Goal: Task Accomplishment & Management: Complete application form

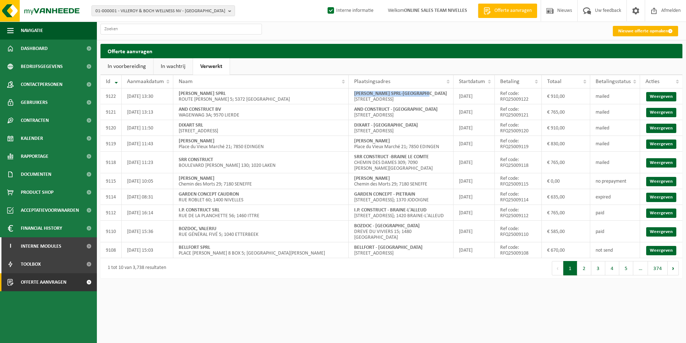
click at [641, 31] on link "Nieuwe offerte opmaken" at bounding box center [645, 31] width 65 height 10
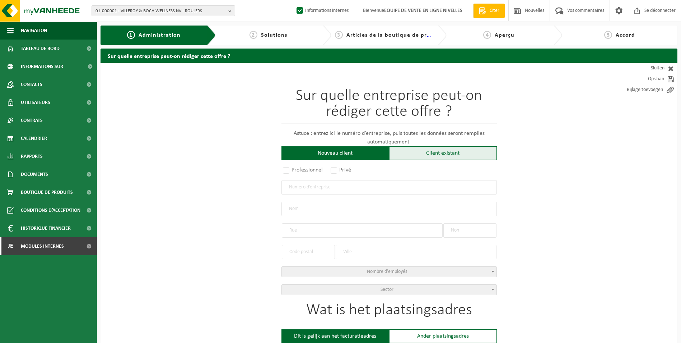
click at [413, 155] on div "Client existant" at bounding box center [443, 153] width 108 height 14
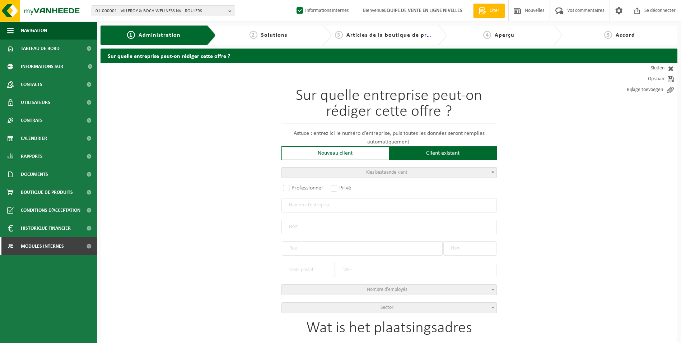
click at [294, 188] on label "Professionnel" at bounding box center [302, 188] width 43 height 10
click at [294, 188] on input "Professionnel" at bounding box center [295, 188] width 5 height 5
radio input "true"
click at [295, 205] on input "text" at bounding box center [388, 205] width 215 height 14
paste input "BE 0777.416.495"
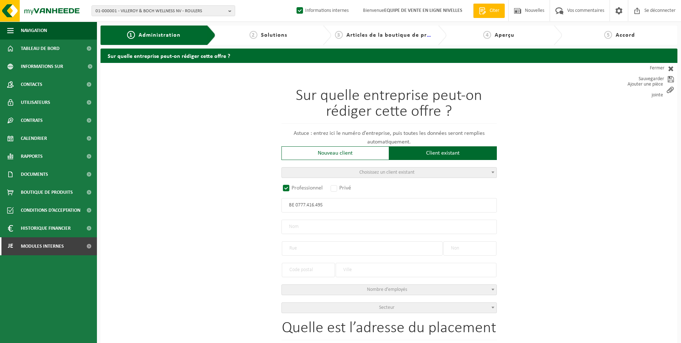
type input "BE 0777.416.495"
radio input "false"
select select
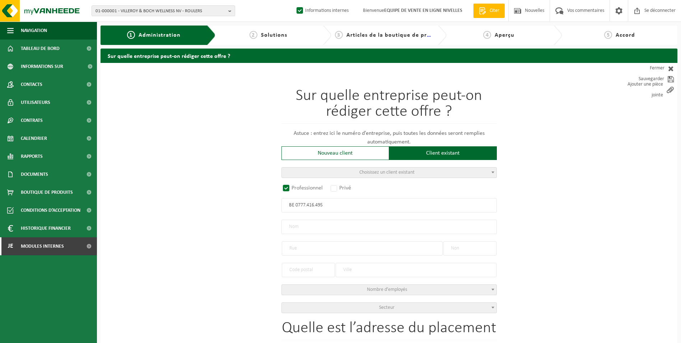
type input "BRIX AND DREAMS BV"
type input "SINT-THERESIALAAN"
type input "2C"
type input "1640"
type input "SINT-GENESIUS-RODE"
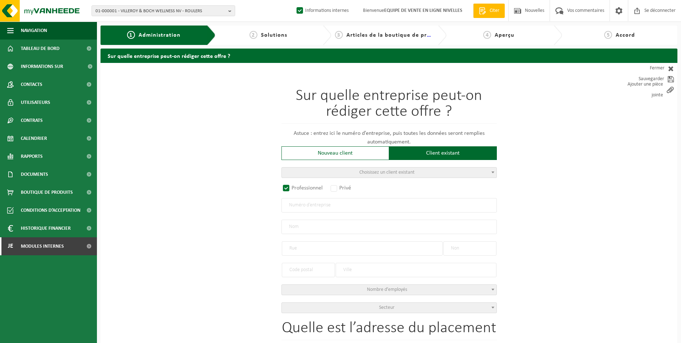
type input "2324625784"
select select
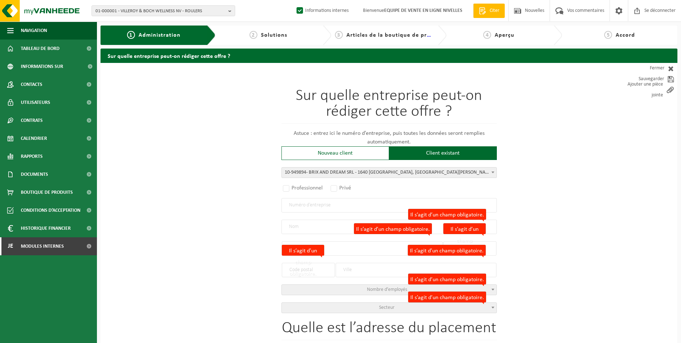
radio input "true"
select select "145449"
type input "0777.416.495"
type input "BRIX AND DREAM SRL"
type input "AVENUE SAINTE-THERESE"
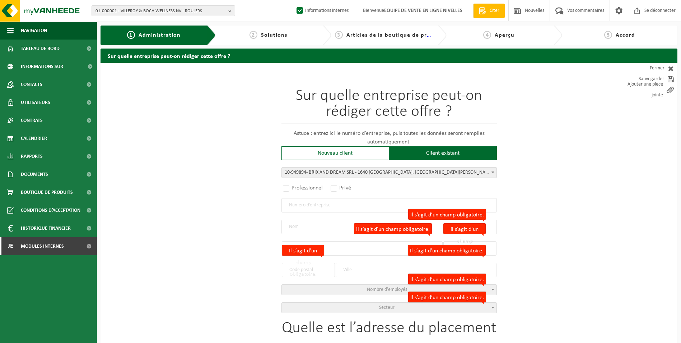
type input "2C"
type input "1640"
type input "RHODE-SAINT-GENESE"
select select "11"
type input "BRIX AND DREAM SRL"
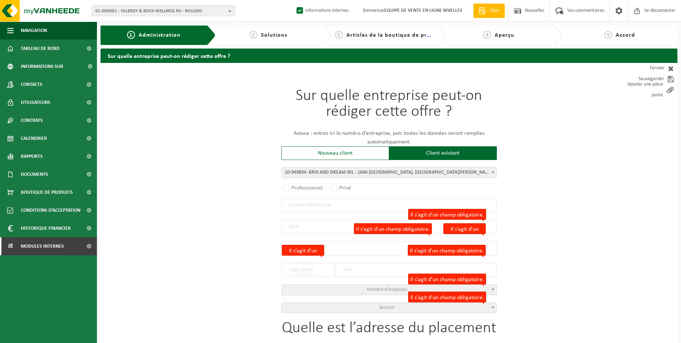
type input "AVENUE SAINTE-THERESE"
type input "RHODE-SAINT-GENESE"
select select
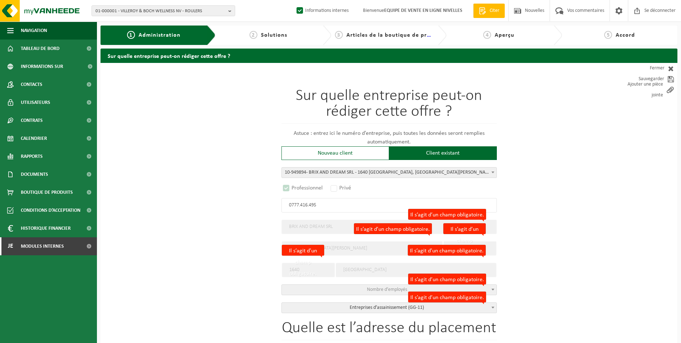
select select "D"
select select
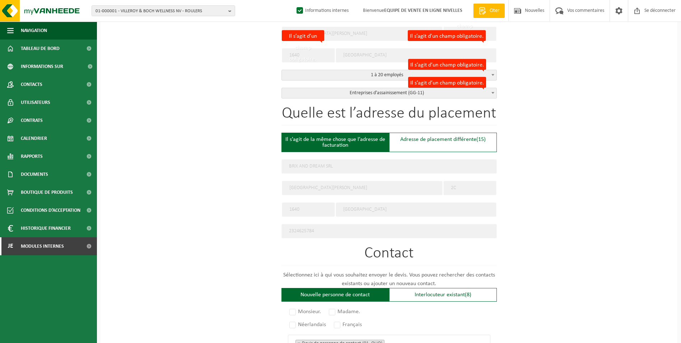
scroll to position [215, 0]
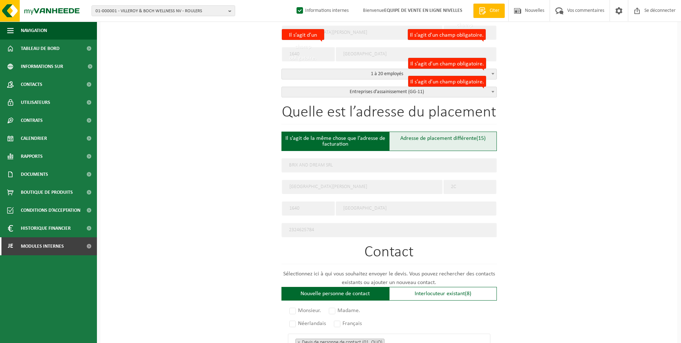
click at [409, 144] on div "Adresse de placement différente (15)" at bounding box center [443, 140] width 108 height 19
type input "Werf -"
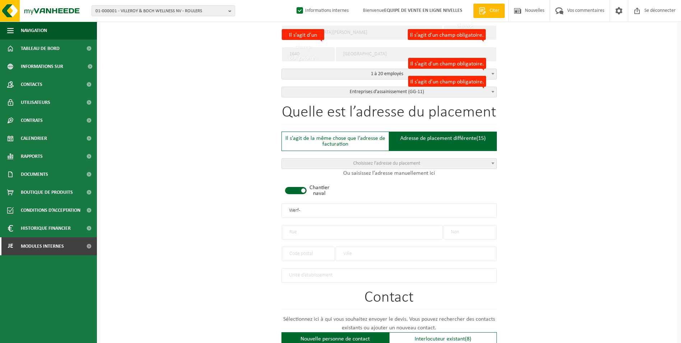
click at [293, 189] on span at bounding box center [296, 190] width 22 height 7
click at [340, 230] on input "text" at bounding box center [362, 232] width 161 height 14
paste input "Chau. de Braine l'Alleud 47, 1640 Rhode-Saint-Genèse"
type input "Chau. de Braine l'Alleud 47, 1640 Rhode-Saint-Genèse"
click at [470, 230] on input "text" at bounding box center [469, 232] width 53 height 14
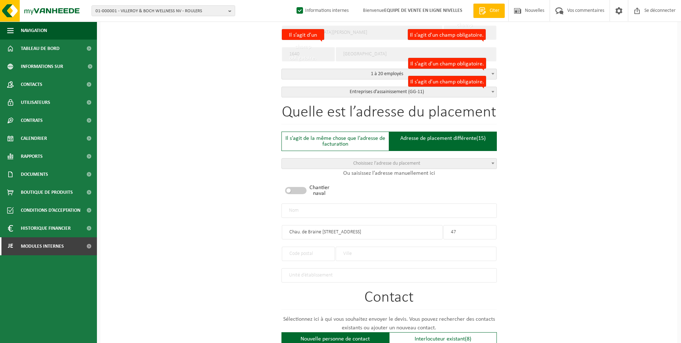
type input "47"
click at [299, 252] on input "text" at bounding box center [308, 253] width 53 height 14
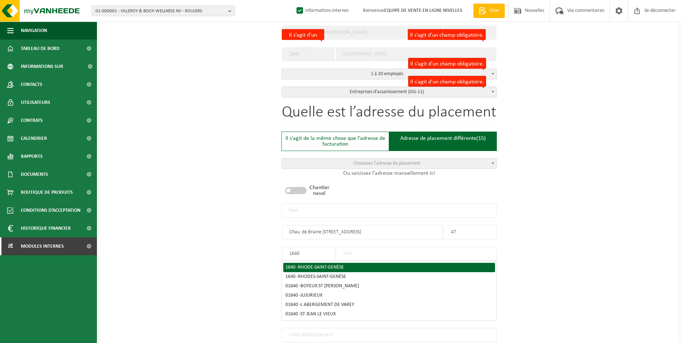
type input "1640"
click at [308, 264] on span "RHODE-SAINT-GENÈSE" at bounding box center [321, 266] width 46 height 5
type input "RHODE-SAINT-GENESE"
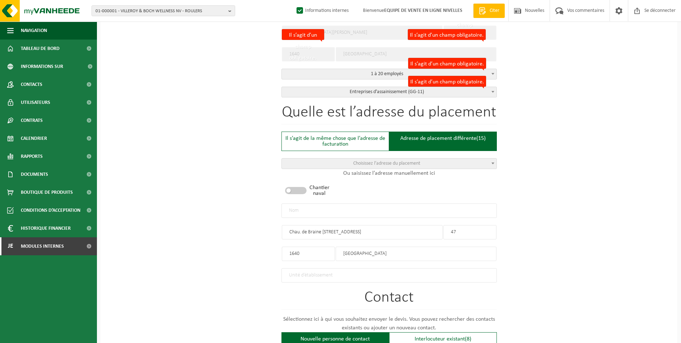
drag, startPoint x: 404, startPoint y: 228, endPoint x: 339, endPoint y: 233, distance: 65.2
click at [339, 233] on input "Chau. de Braine l'Alleud 47, 1640 Rhode-Saint-Genèse" at bounding box center [362, 232] width 161 height 14
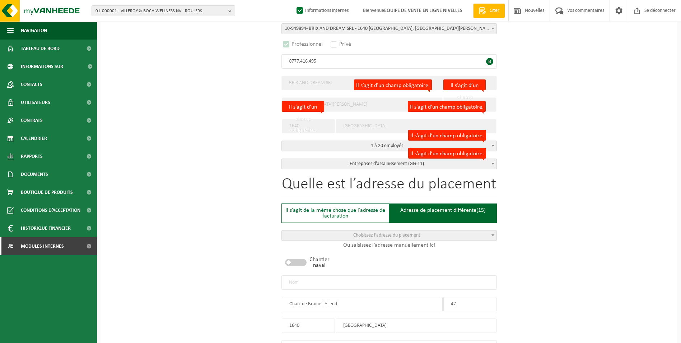
scroll to position [180, 0]
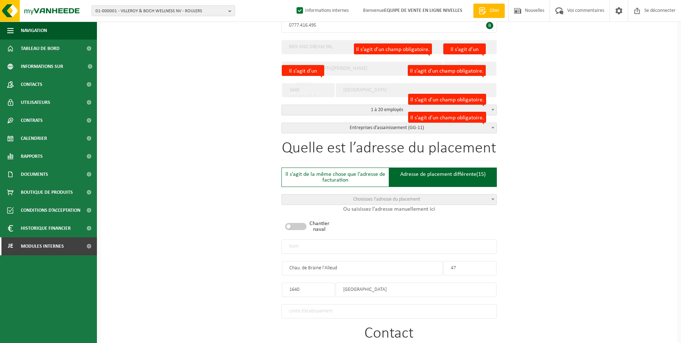
type input "Chau. de Braine l'Alleud"
click at [300, 244] on input "text" at bounding box center [388, 246] width 215 height 14
type input "b"
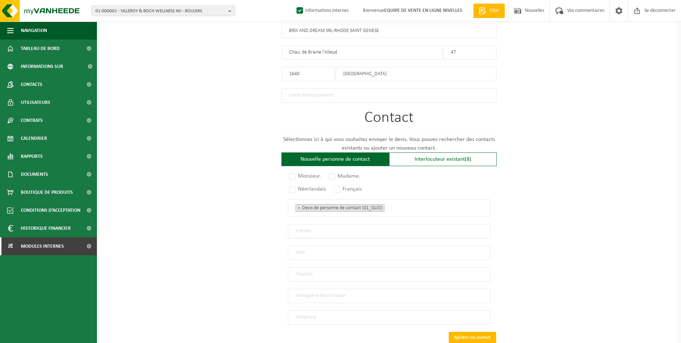
scroll to position [431, 0]
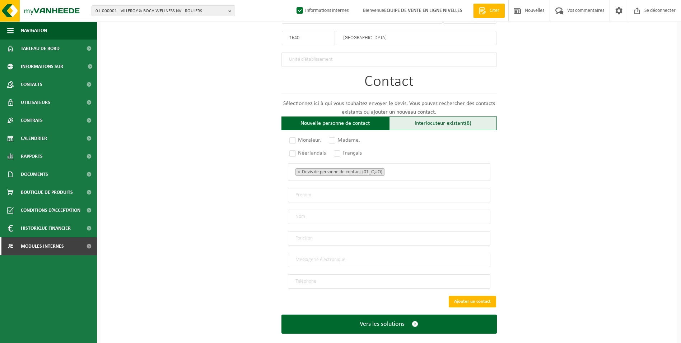
type input "BRIX AND DREAM SRL-RHODE SAINT GENESE"
click at [449, 122] on font "Interlocuteur existant" at bounding box center [440, 123] width 50 height 6
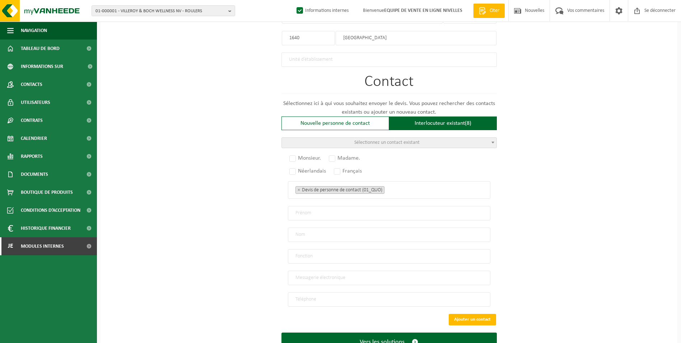
click at [408, 143] on span "Sélectionnez un contact existant" at bounding box center [389, 143] width 215 height 10
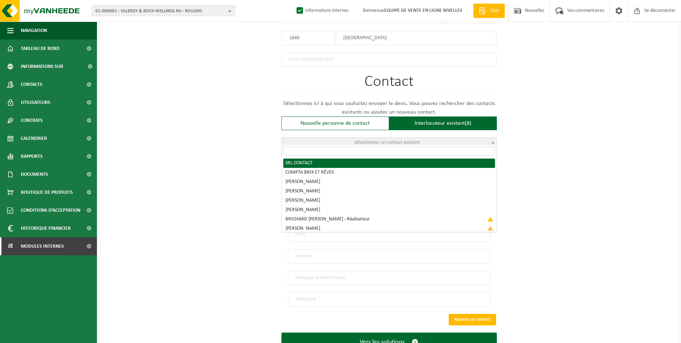
radio input "true"
select select "{"code":"10-949895","firstname":"CONTACT","surname":"SRL","gender":"Unknown","p…"
type input "CONTACT"
type input "SRL"
type input "infobrixanddreams@gmail.com"
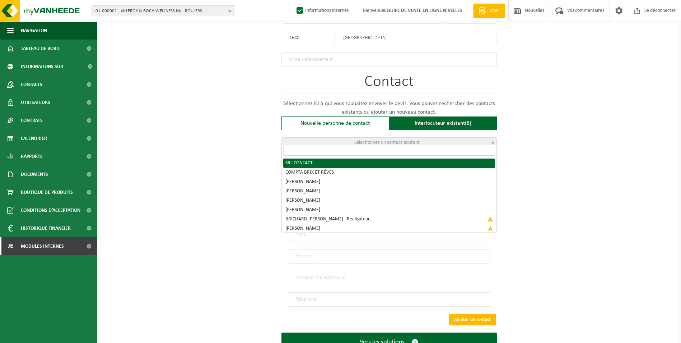
type input "0467/68 05 47"
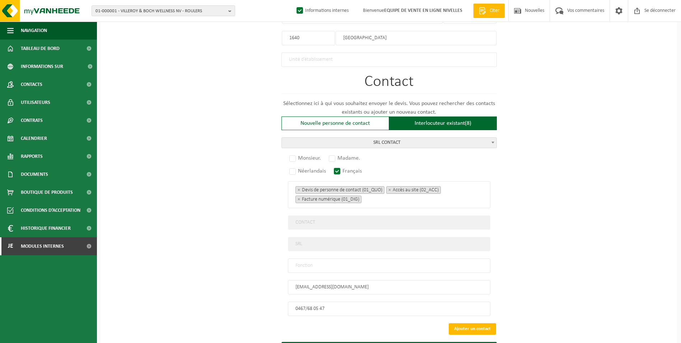
click at [365, 263] on input "text" at bounding box center [389, 265] width 202 height 14
type input "CONTACT"
click at [294, 153] on label "Monsieur." at bounding box center [305, 158] width 35 height 10
radio input "true"
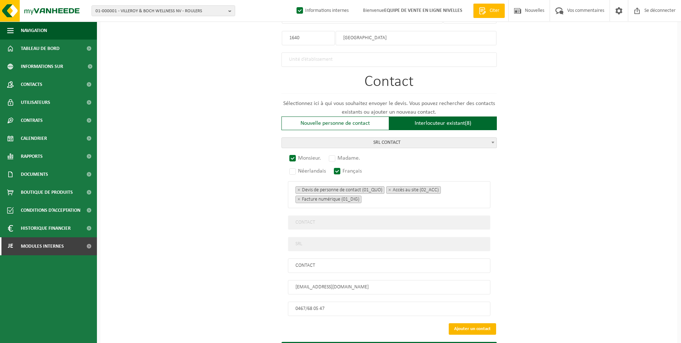
click at [473, 323] on button "Ajouter un contact" at bounding box center [472, 328] width 47 height 11
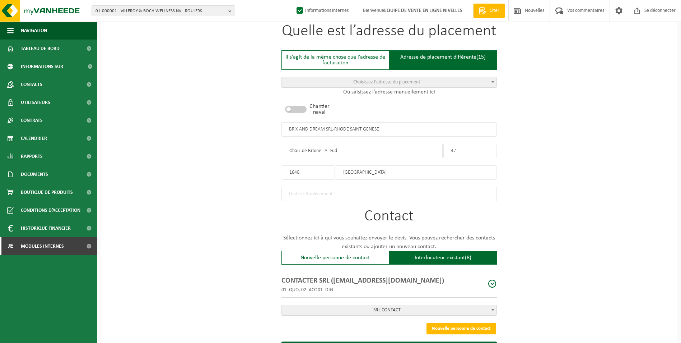
scroll to position [332, 0]
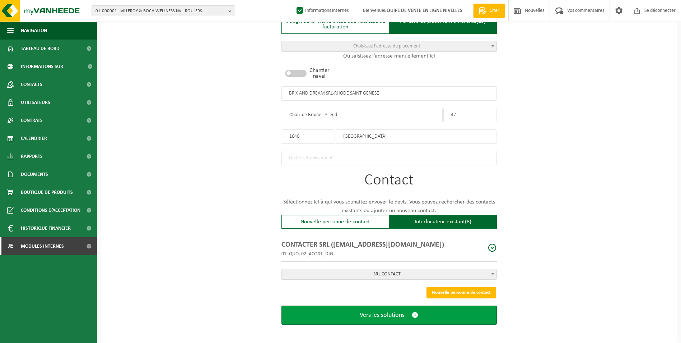
click at [400, 313] on span "Vers les solutions" at bounding box center [382, 315] width 45 height 8
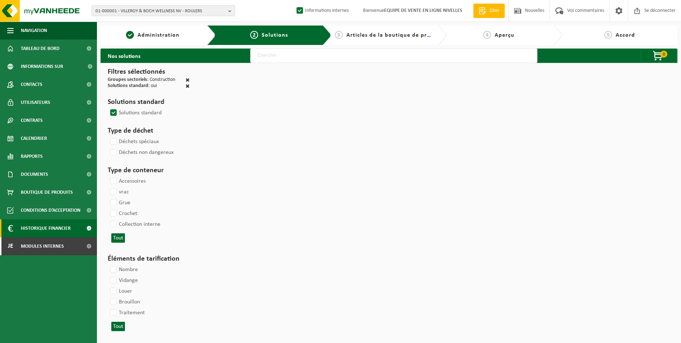
select select
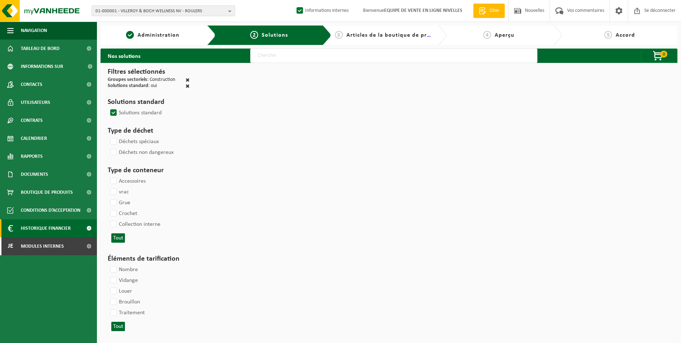
select select
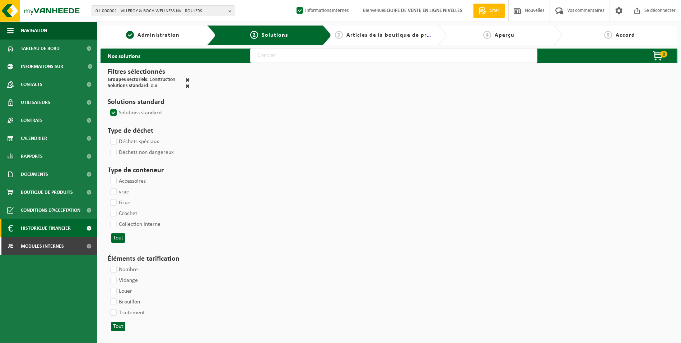
select select
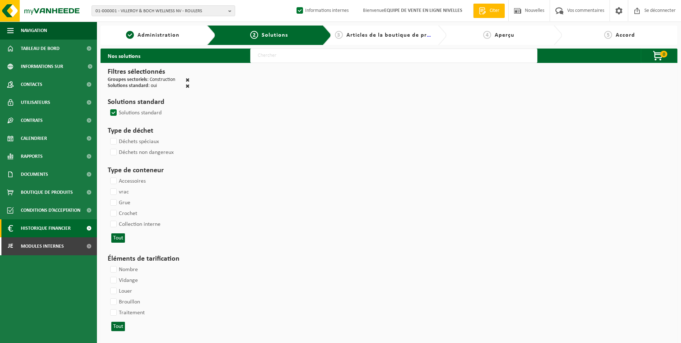
select select
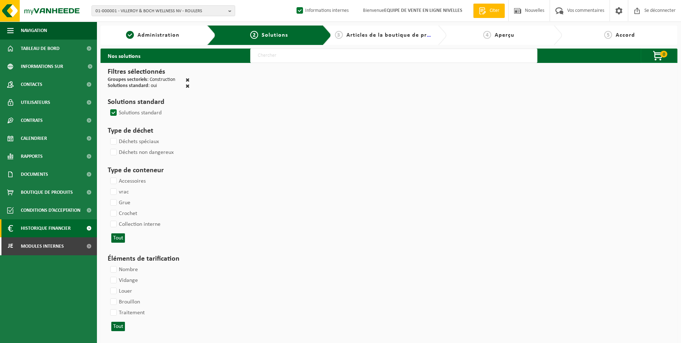
select select
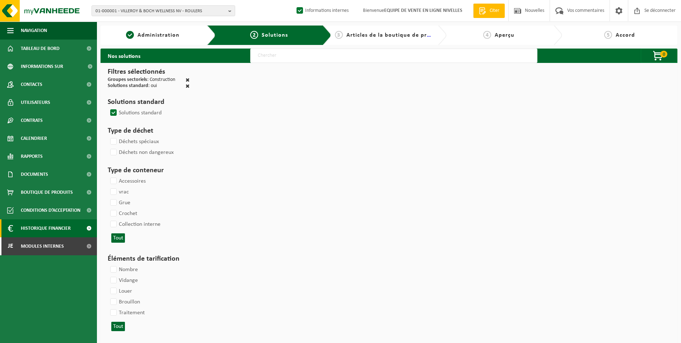
select select
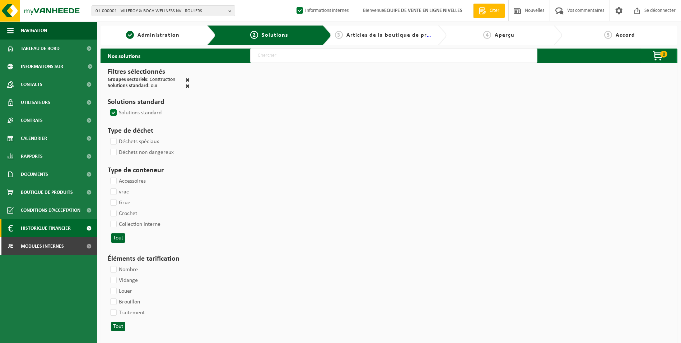
select select
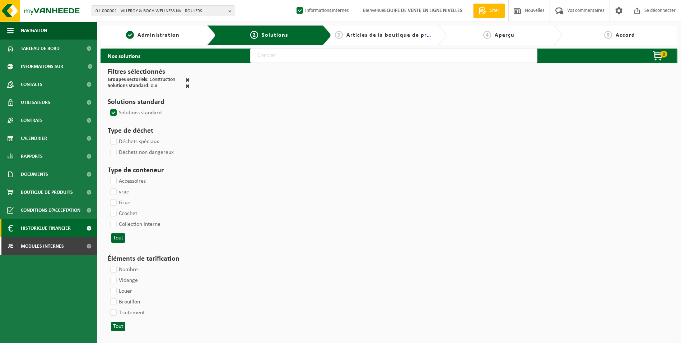
select select
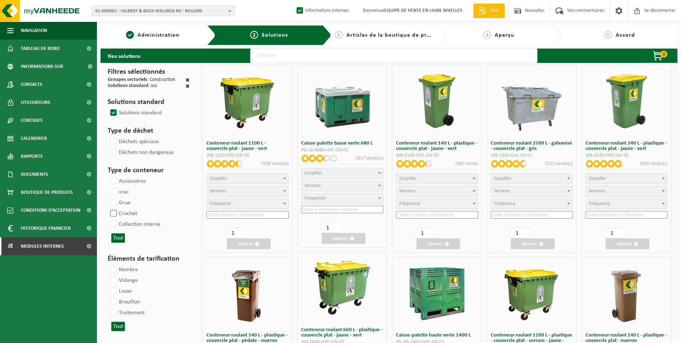
click at [115, 212] on label "Crochet" at bounding box center [123, 213] width 28 height 11
click at [108, 208] on input "Crochet" at bounding box center [107, 208] width 0 height 0
checkbox input "true"
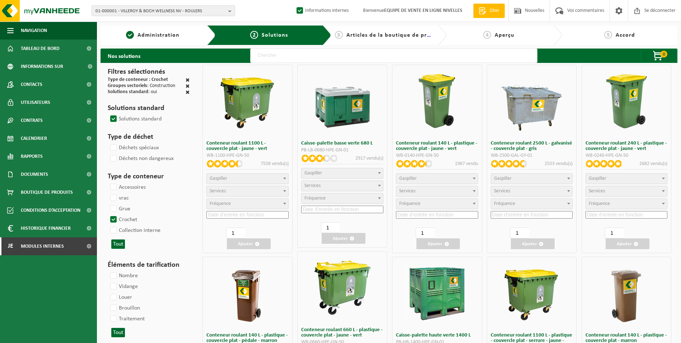
select select
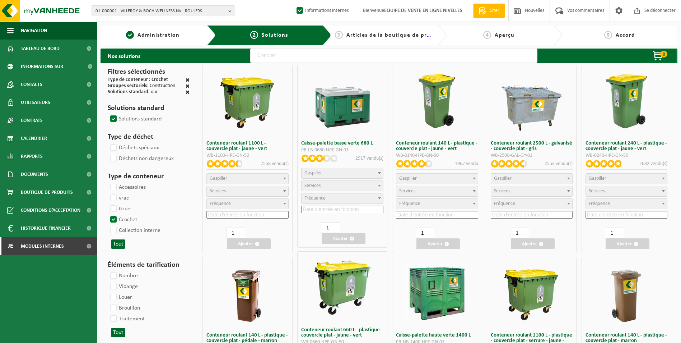
select select
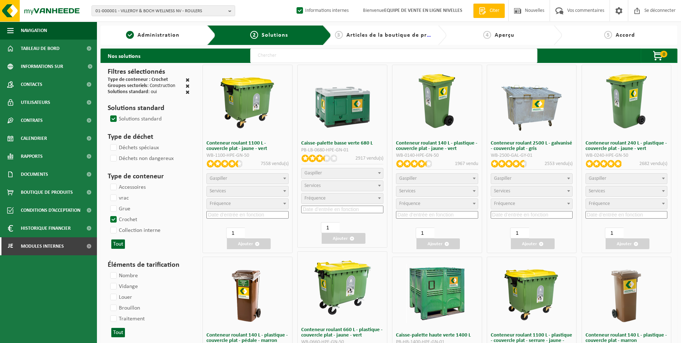
select select
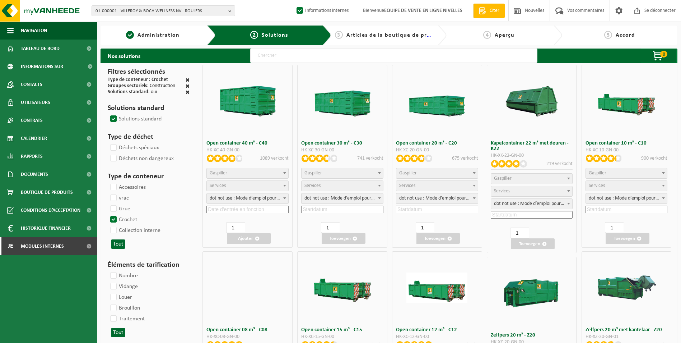
select select
select select "197"
select select
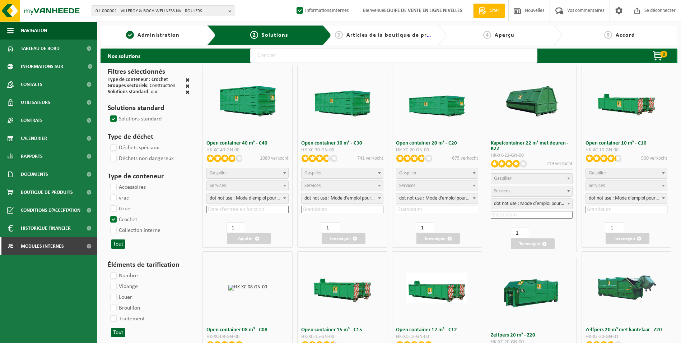
select select
select select "197"
select select
select select "8"
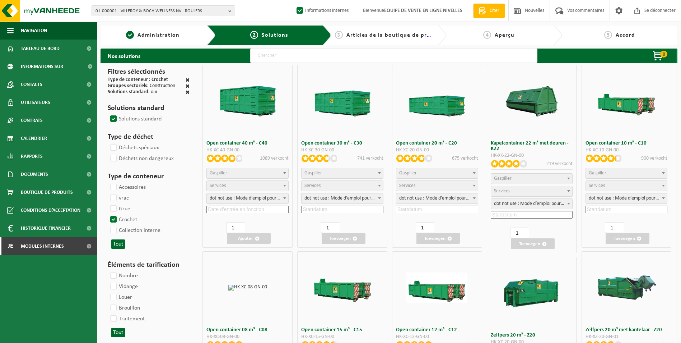
select select
select select "7"
select select
select select "7"
select select
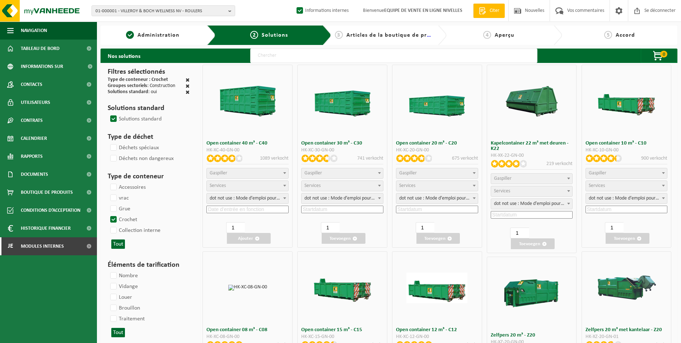
select select "25"
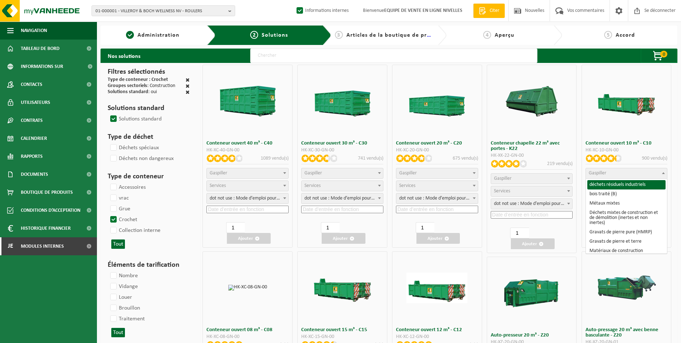
click at [638, 169] on span "Gaspiller" at bounding box center [626, 173] width 81 height 10
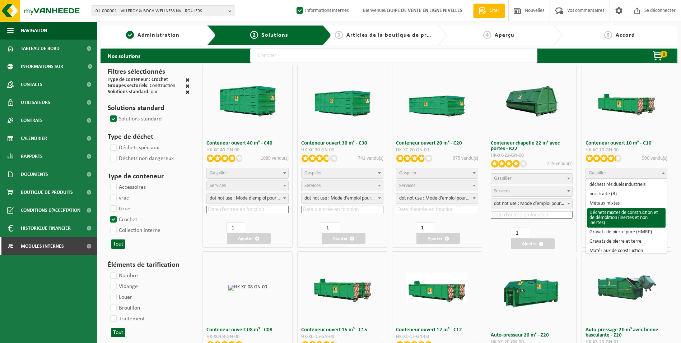
select select "31"
select select
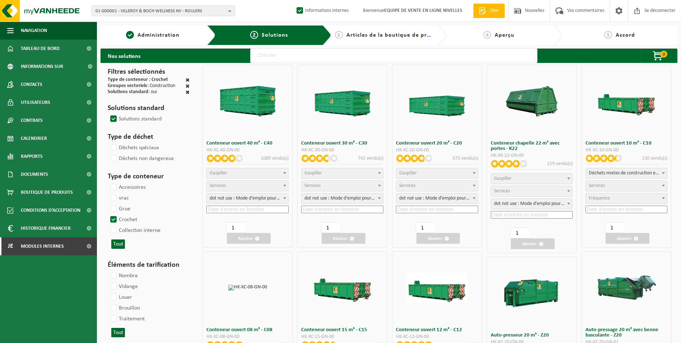
select select
click at [610, 183] on span "Services" at bounding box center [626, 186] width 81 height 10
select select "197"
select select "25"
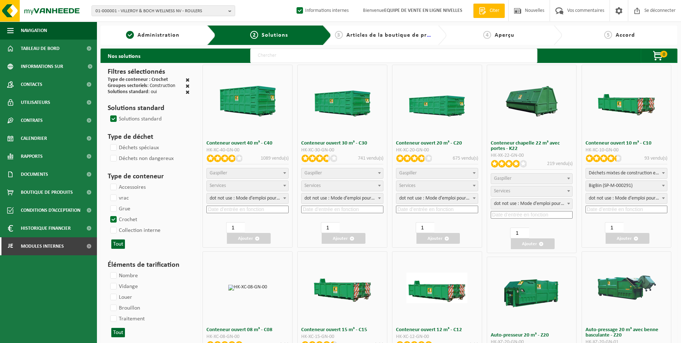
click at [602, 212] on input at bounding box center [627, 209] width 82 height 8
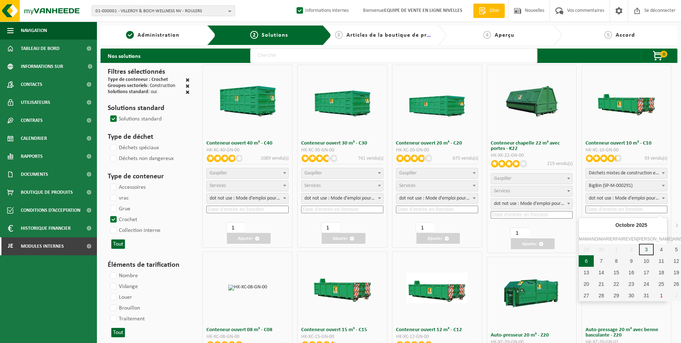
click at [582, 258] on div "6" at bounding box center [586, 260] width 15 height 11
type input "2025-10-06"
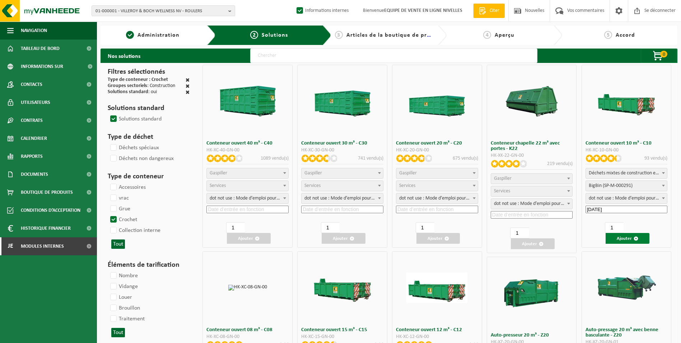
click at [624, 239] on font "Ajouter" at bounding box center [624, 238] width 15 height 5
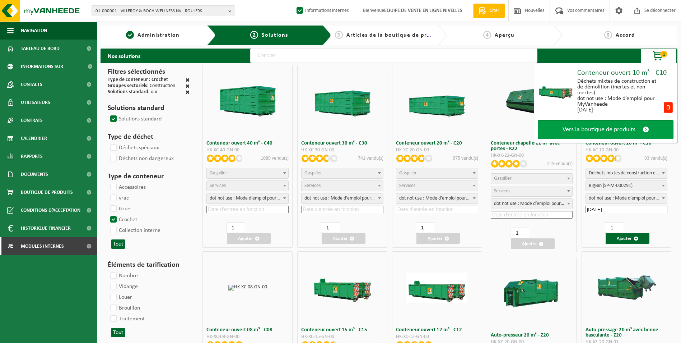
click at [614, 128] on span "Vers la boutique de produits" at bounding box center [599, 130] width 73 height 8
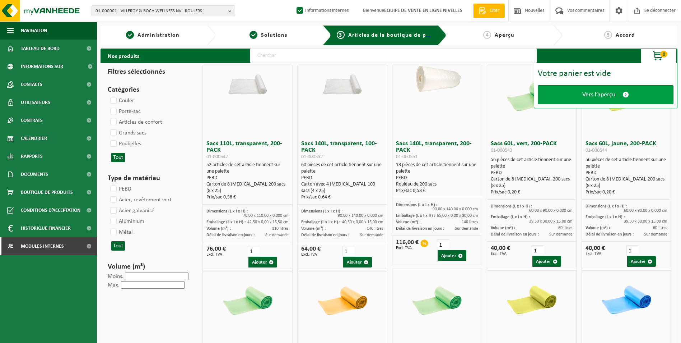
click at [615, 92] on span "Vers l’aperçu" at bounding box center [598, 95] width 33 height 8
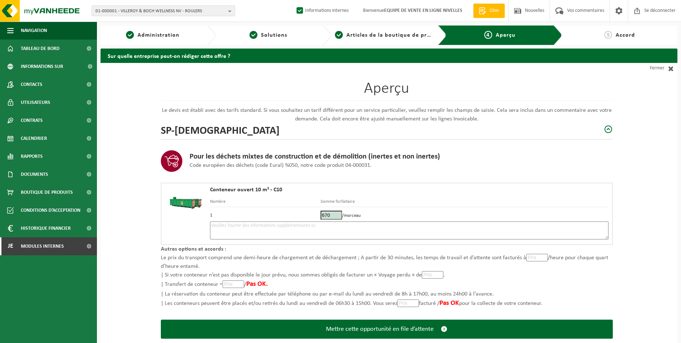
click at [395, 225] on textarea at bounding box center [409, 230] width 399 height 18
click at [337, 228] on textarea "Placement 10m3 briques le 06/10. Matin si possible." at bounding box center [409, 230] width 399 height 18
paste textarea "- anciens entrepôts Vastiau Godeau"
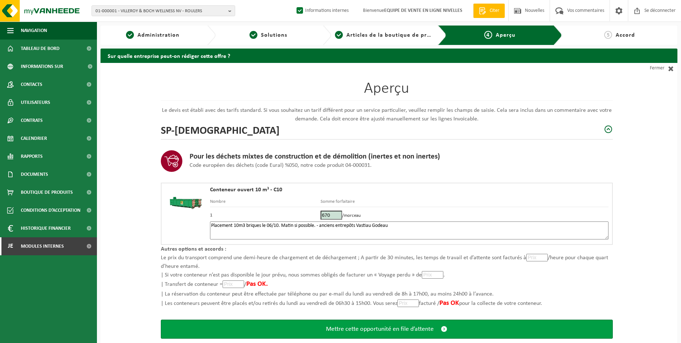
type textarea "Placement 10m3 briques le 06/10. Matin si possible. - anciens entrepôts Vastiau…"
click at [398, 329] on span "Mettre cette opportunité en file d’attente" at bounding box center [380, 329] width 108 height 8
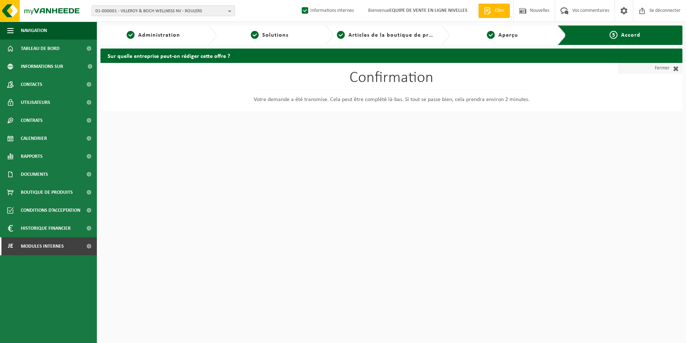
click at [664, 68] on font "Fermer" at bounding box center [662, 68] width 15 height 11
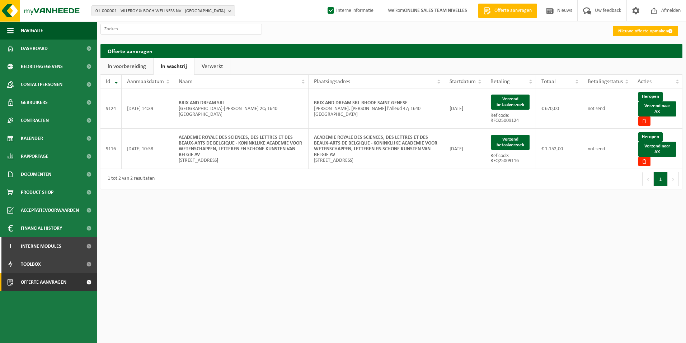
drag, startPoint x: 514, startPoint y: 100, endPoint x: 379, endPoint y: 41, distance: 146.9
click at [514, 100] on button "Verzend betaalverzoek" at bounding box center [510, 101] width 38 height 15
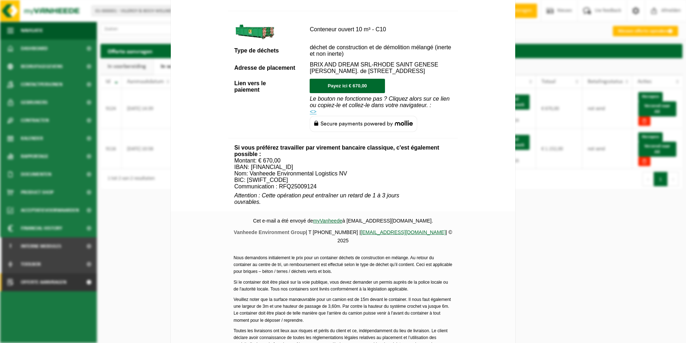
scroll to position [251, 0]
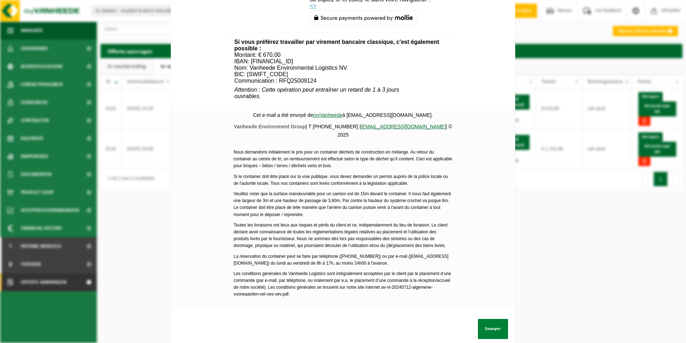
click at [494, 327] on button "Envoyer" at bounding box center [493, 328] width 30 height 20
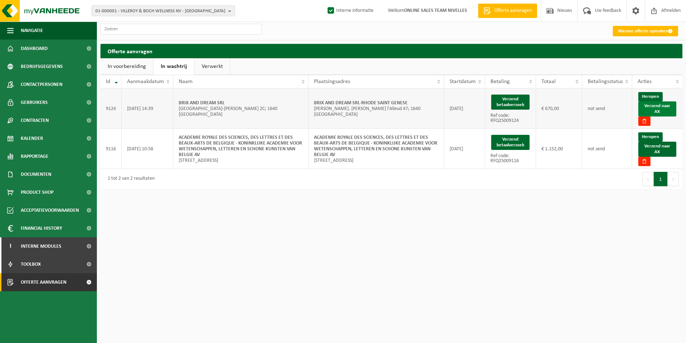
click at [653, 109] on link "Verzend naar AX" at bounding box center [658, 108] width 38 height 15
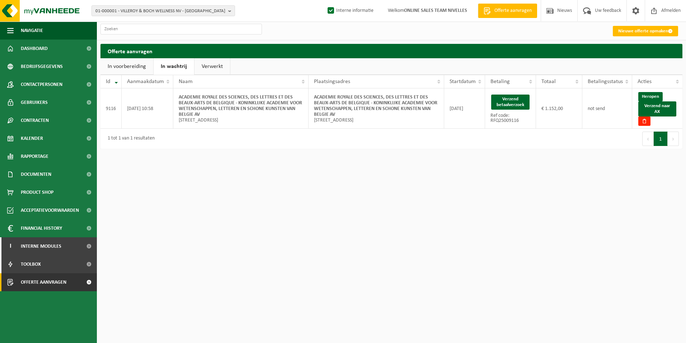
click at [210, 67] on link "Verwerkt" at bounding box center [213, 66] width 36 height 17
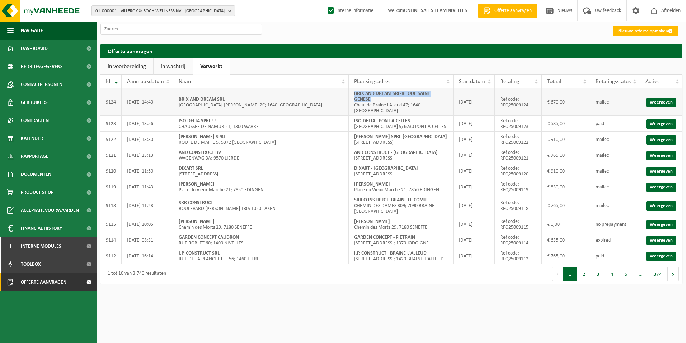
drag, startPoint x: 356, startPoint y: 90, endPoint x: 449, endPoint y: 89, distance: 93.0
click at [449, 89] on td "BRIX AND DREAM SRL-RHODE SAINT GENESE Chau. de Braine l'Alleud 47; 1640 [GEOGRA…" at bounding box center [401, 101] width 105 height 27
copy strong "BRIX AND DREAM SRL-RHODE SAINT GENESE"
click at [182, 66] on link "In wachtrij" at bounding box center [173, 66] width 39 height 17
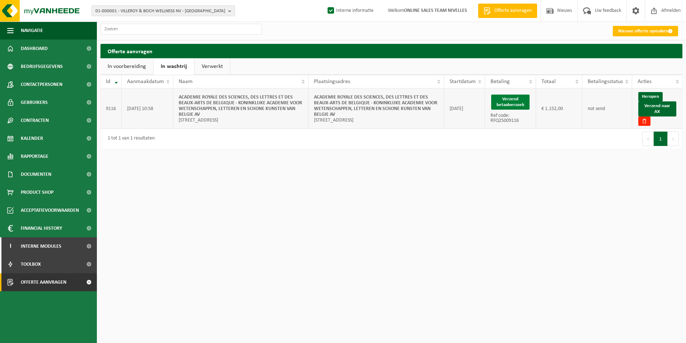
click at [522, 102] on button "Verzend betaalverzoek" at bounding box center [510, 101] width 38 height 15
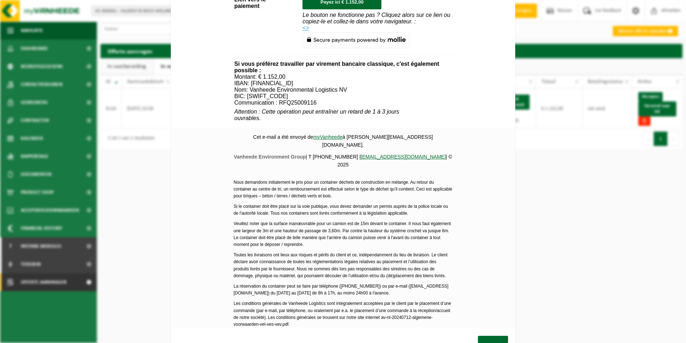
scroll to position [360, 0]
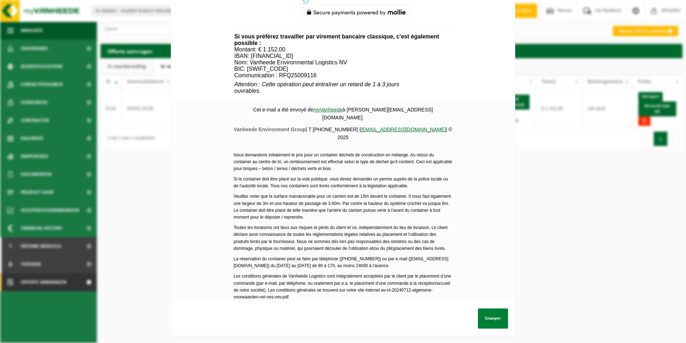
click at [491, 317] on button "Envoyer" at bounding box center [493, 318] width 30 height 20
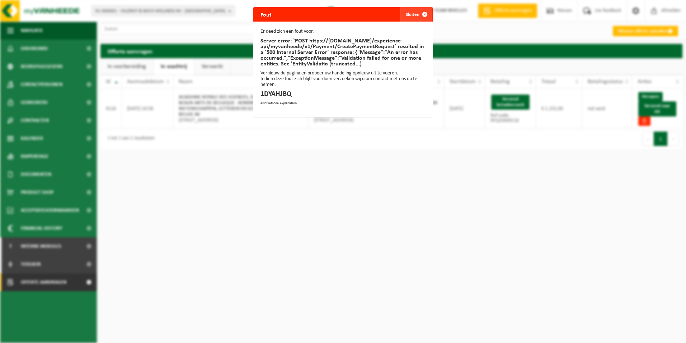
click at [420, 16] on span "button" at bounding box center [425, 14] width 14 height 14
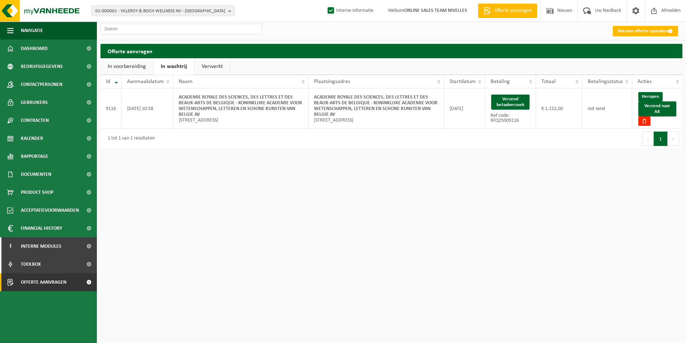
click at [214, 66] on link "Verwerkt" at bounding box center [213, 66] width 36 height 17
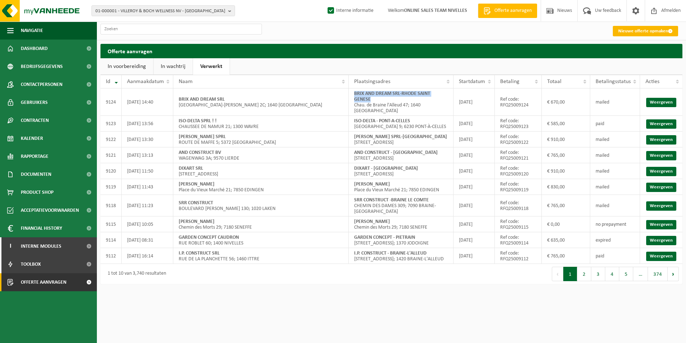
click at [632, 33] on link "Nieuwe offerte opmaken" at bounding box center [645, 31] width 65 height 10
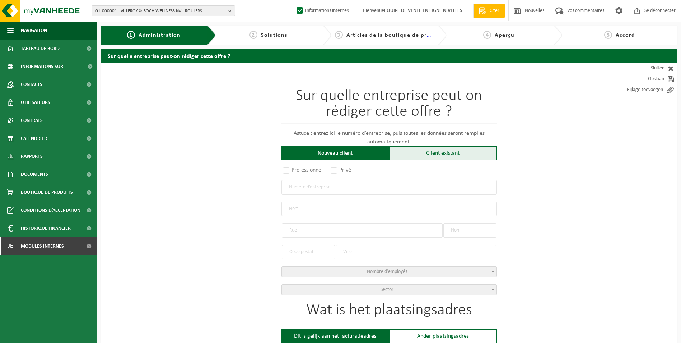
click at [419, 154] on div "Client existant" at bounding box center [443, 153] width 108 height 14
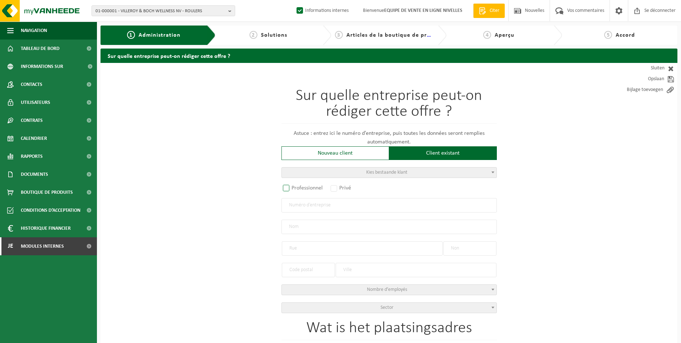
click at [317, 188] on label "Professionnel" at bounding box center [302, 188] width 43 height 10
click at [298, 188] on input "Professionnel" at bounding box center [295, 188] width 5 height 5
radio input "true"
click at [313, 205] on input "text" at bounding box center [388, 205] width 215 height 14
type input "0760545821"
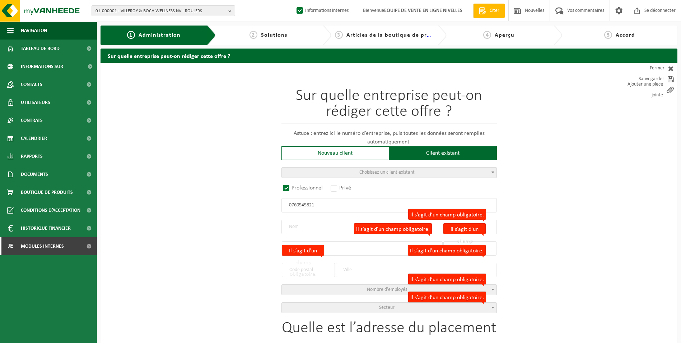
radio input "false"
select select
type input "VICOL SRL"
type input "[GEOGRAPHIC_DATA]"
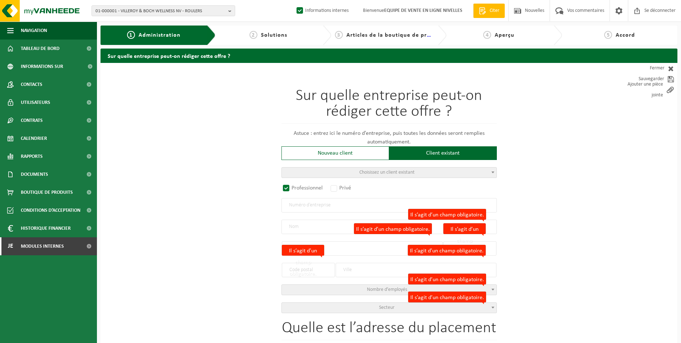
type input "2"
type input "7090"
type input "BRAINE-LE-COMTE"
type input "2311427450"
radio input "true"
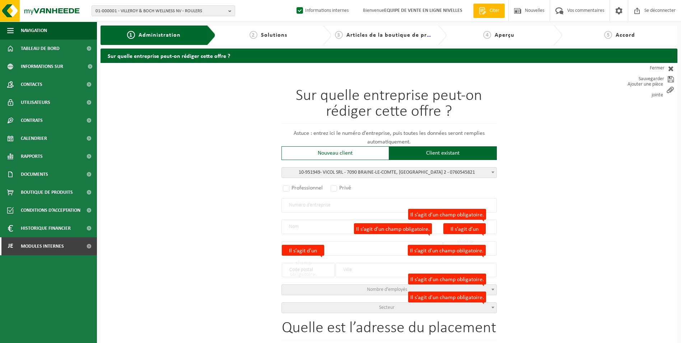
select select "146213"
type input "0760.545.821"
type input "VICOL SRL"
type input "[GEOGRAPHIC_DATA]"
type input "2"
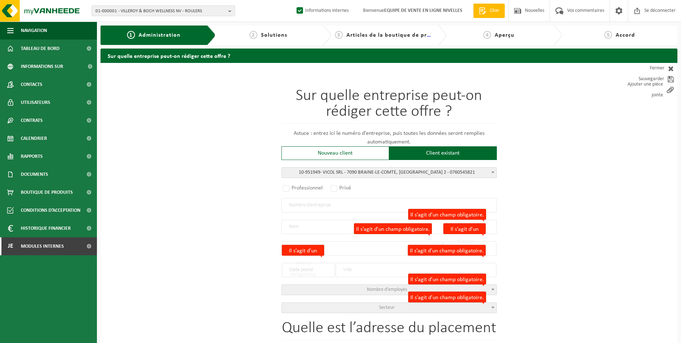
type input "7090"
type input "BRAINE-LE-COMTE"
select select "11"
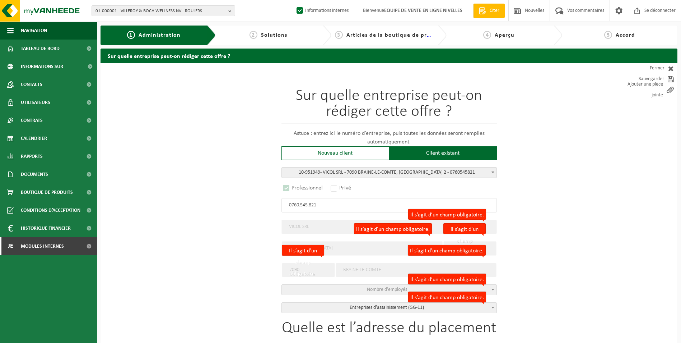
select select "D"
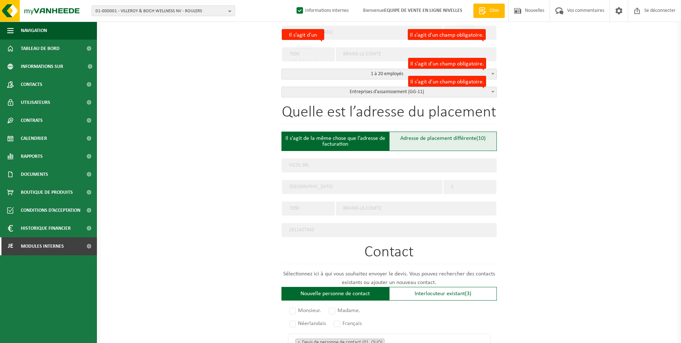
click at [437, 138] on font "Adresse de placement différente" at bounding box center [438, 138] width 76 height 6
type input "Werf -"
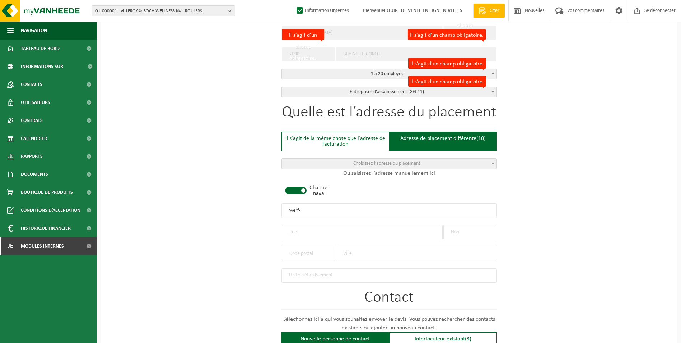
click at [301, 190] on span at bounding box center [296, 190] width 22 height 7
click at [297, 239] on div at bounding box center [308, 250] width 53 height 22
click at [297, 232] on input "text" at bounding box center [362, 232] width 161 height 14
click at [304, 250] on input "text" at bounding box center [308, 253] width 53 height 14
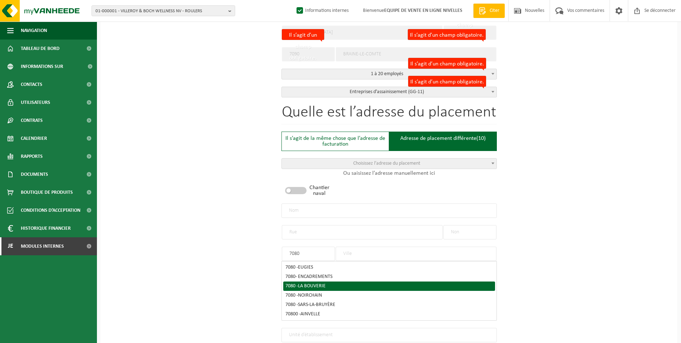
type input "7080"
drag, startPoint x: 311, startPoint y: 252, endPoint x: 229, endPoint y: 252, distance: 82.2
click at [229, 252] on div "Sur quelle entreprise peut-on rédiger cette offre ? Astuce : entrez ici le numé…" at bounding box center [389, 236] width 577 height 779
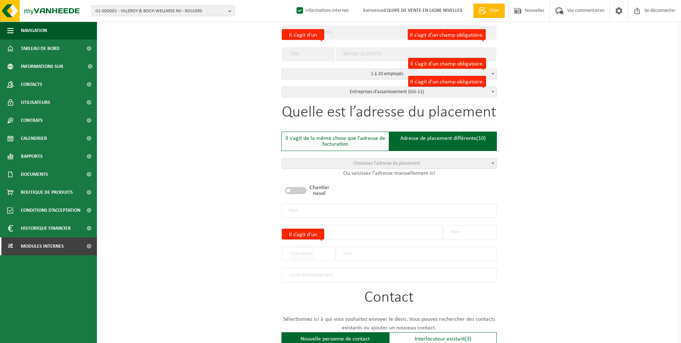
click at [367, 250] on input "text" at bounding box center [416, 253] width 161 height 14
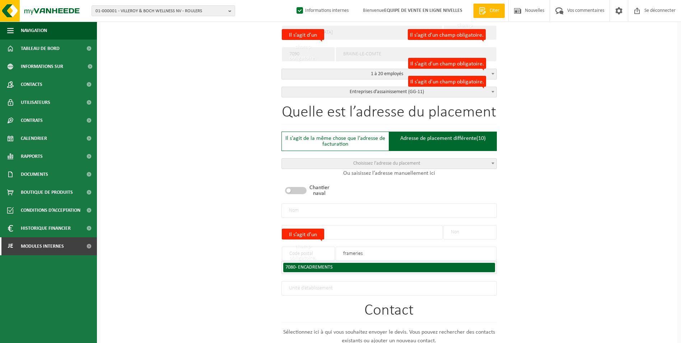
type input "frameries"
click at [320, 265] on span "- ENCADREMENTS" at bounding box center [313, 266] width 37 height 5
type input "7080"
type input "FRAMERIES"
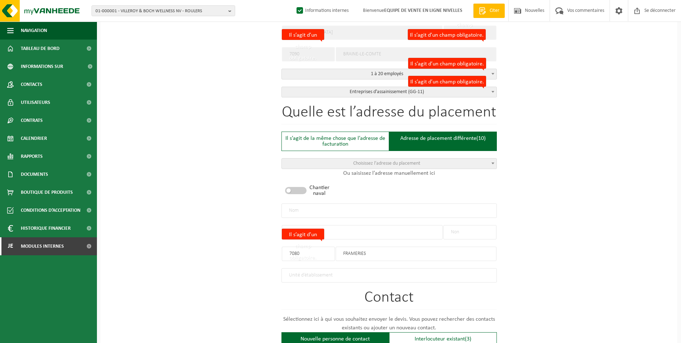
click at [374, 233] on input "text" at bounding box center [362, 232] width 161 height 14
click at [396, 234] on input "text" at bounding box center [362, 232] width 161 height 14
click at [402, 230] on input "text" at bounding box center [362, 232] width 161 height 14
click at [549, 274] on div "Sur quelle entreprise peut-on rédiger cette offre ? Astuce : entrez ici le numé…" at bounding box center [389, 206] width 577 height 719
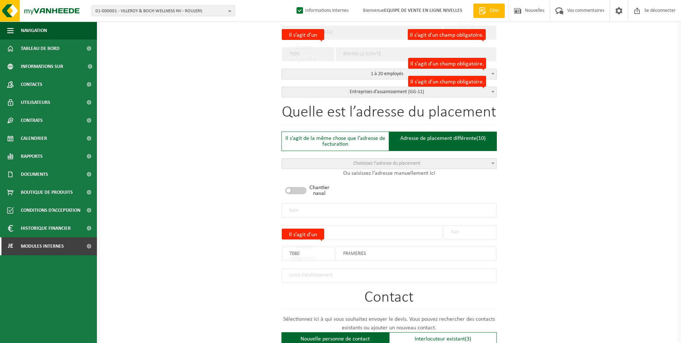
drag, startPoint x: 369, startPoint y: 252, endPoint x: 340, endPoint y: 250, distance: 29.5
click at [340, 250] on input "FRAMERIES" at bounding box center [416, 253] width 161 height 14
click at [341, 230] on input "text" at bounding box center [362, 232] width 161 height 14
click at [339, 208] on input "text" at bounding box center [388, 210] width 215 height 14
drag, startPoint x: 319, startPoint y: 254, endPoint x: 262, endPoint y: 249, distance: 56.9
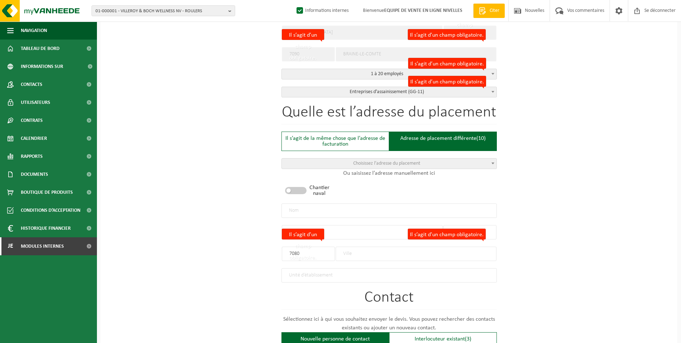
click at [266, 251] on div "Sur quelle entreprise peut-on rédiger cette offre ? Astuce : entrez ici le numé…" at bounding box center [389, 206] width 577 height 719
click at [458, 292] on h1 "Contact" at bounding box center [388, 299] width 215 height 20
click at [344, 208] on input "text" at bounding box center [388, 210] width 215 height 14
click at [504, 264] on div "Sur quelle entreprise peut-on rédiger cette offre ? Astuce : entrez ici le numé…" at bounding box center [389, 206] width 577 height 719
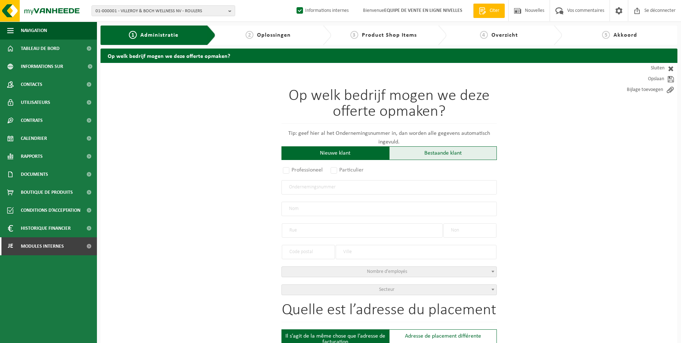
click at [425, 150] on div "Bestaande klant" at bounding box center [443, 153] width 108 height 14
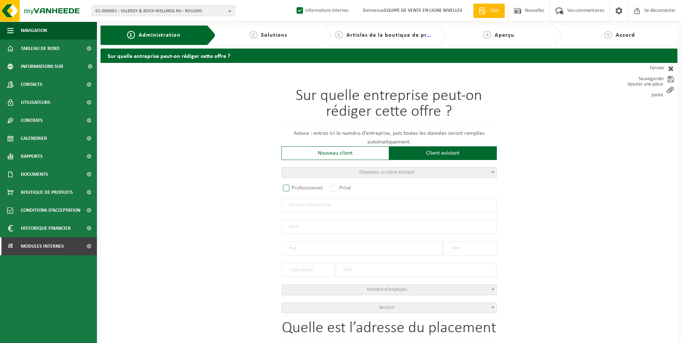
click at [288, 187] on label "Professionnel" at bounding box center [302, 188] width 43 height 10
click at [293, 187] on input "Professionnel" at bounding box center [295, 188] width 5 height 5
radio input "true"
click at [303, 203] on input "text" at bounding box center [388, 205] width 215 height 14
type input "7"
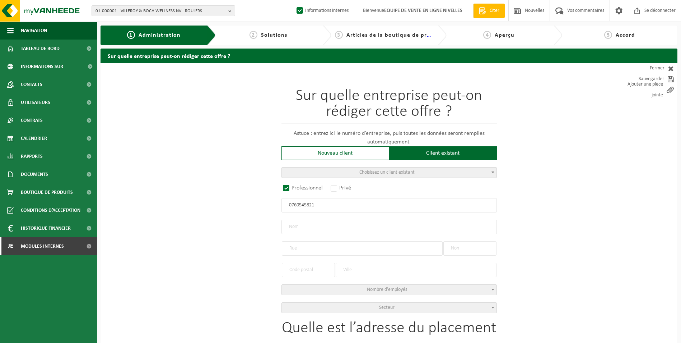
type input "0760545821"
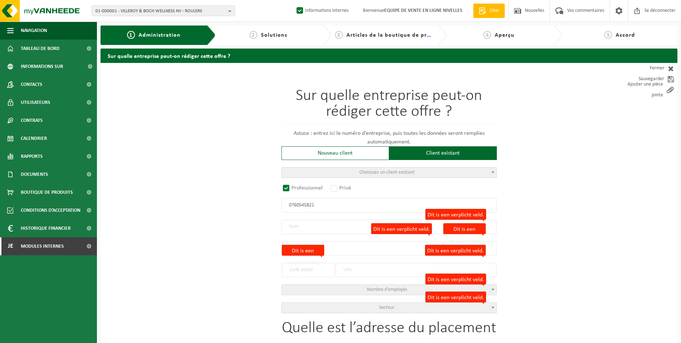
radio input "false"
select select
type input "VICOL SRL"
type input "[GEOGRAPHIC_DATA]"
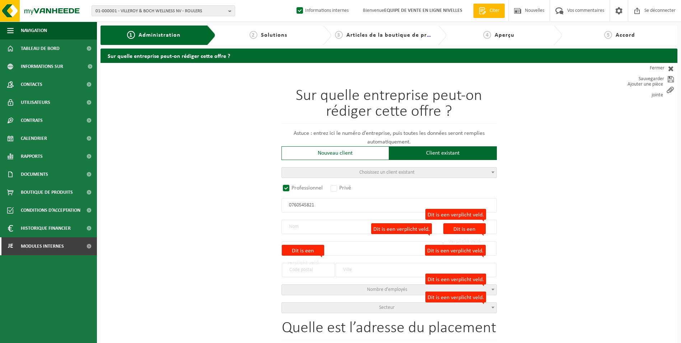
type input "2"
type input "7090"
type input "BRAINE-LE-COMTE"
type input "2311427450"
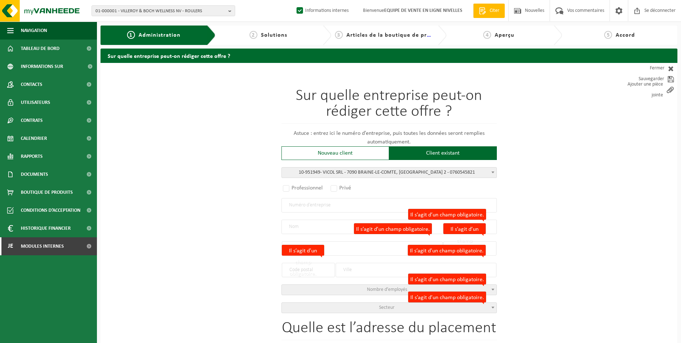
radio input "true"
select select "146213"
type input "0760.545.821"
type input "VICOL SRL"
type input "[GEOGRAPHIC_DATA]"
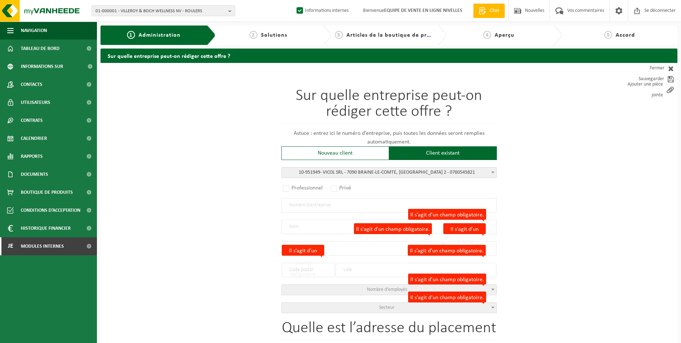
type input "2"
type input "7090"
type input "BRAINE-LE-COMTE"
select select "11"
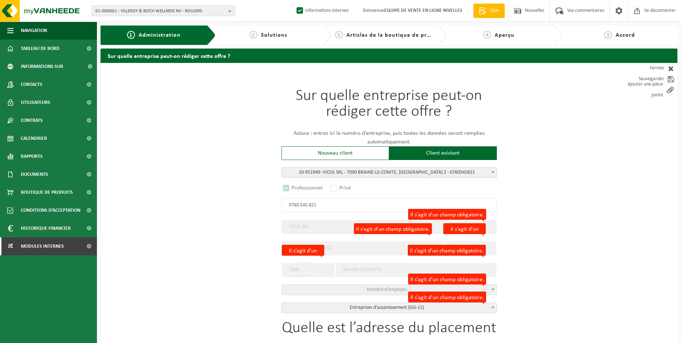
select select "D"
select select
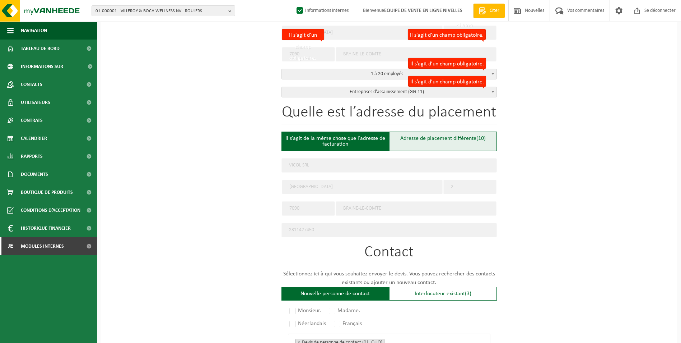
click at [408, 144] on div "Adresse de placement différente (10)" at bounding box center [443, 140] width 108 height 19
type input "Werf -"
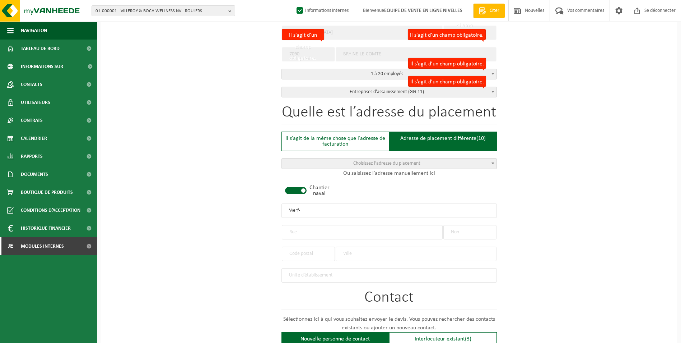
click at [300, 190] on span at bounding box center [296, 190] width 22 height 7
click at [297, 229] on input "text" at bounding box center [362, 232] width 161 height 14
type input "r"
type input "RUE DUFRASNE SRIART"
click at [476, 230] on input "text" at bounding box center [469, 232] width 53 height 14
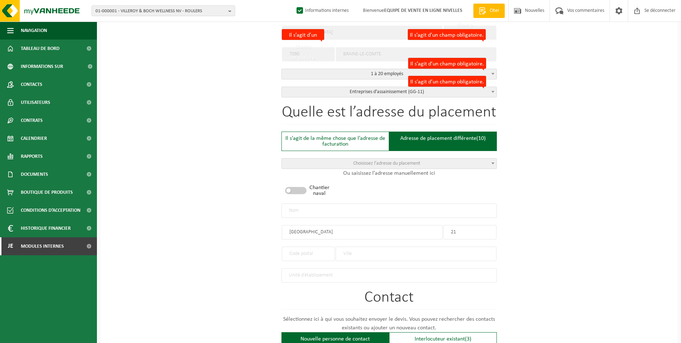
type input "21"
click at [326, 253] on input "text" at bounding box center [308, 253] width 53 height 14
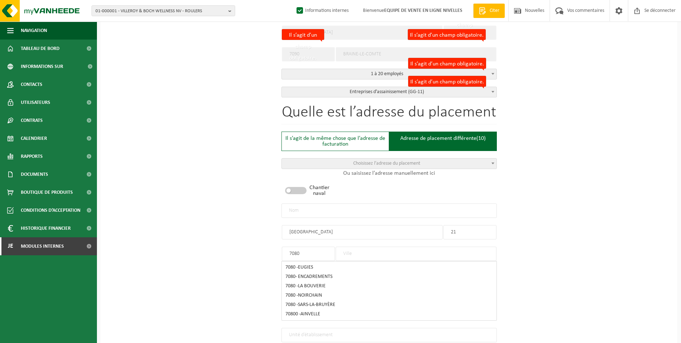
type input "7080"
click at [356, 249] on input "text" at bounding box center [416, 253] width 161 height 14
click at [331, 211] on input "text" at bounding box center [388, 210] width 215 height 14
type input "FRAMERIE"
click at [579, 252] on div "Sur quelle entreprise peut-on rédiger cette offre ? Astuce : entrez ici le numé…" at bounding box center [389, 236] width 577 height 779
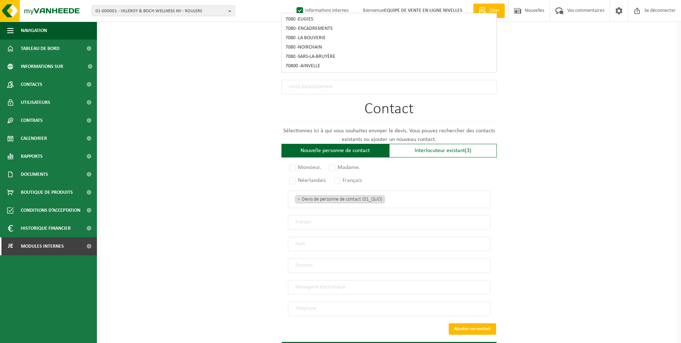
scroll to position [467, 0]
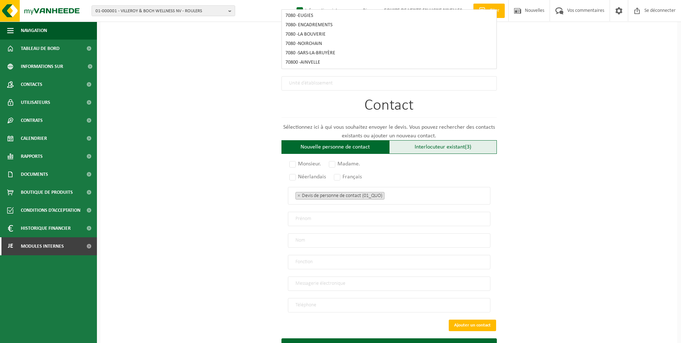
click at [463, 144] on font "Interlocuteur existant" at bounding box center [440, 147] width 50 height 6
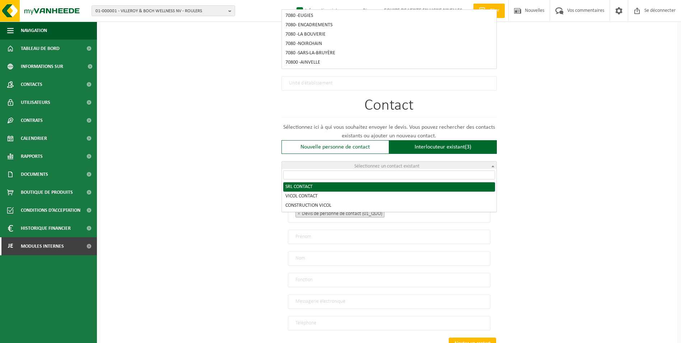
click at [439, 162] on span "Sélectionnez un contact existant" at bounding box center [389, 166] width 215 height 10
radio input "true"
select select "{"code":"10-951950","firstname":"CONTACT","surname":"SRL","gender":"Unknown","p…"
type input "CONTACT"
type input "SRL"
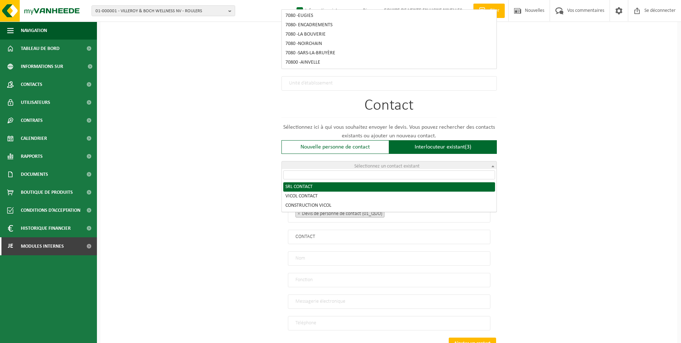
type input "vicol84@yahoo.be"
type input "0484/410.725"
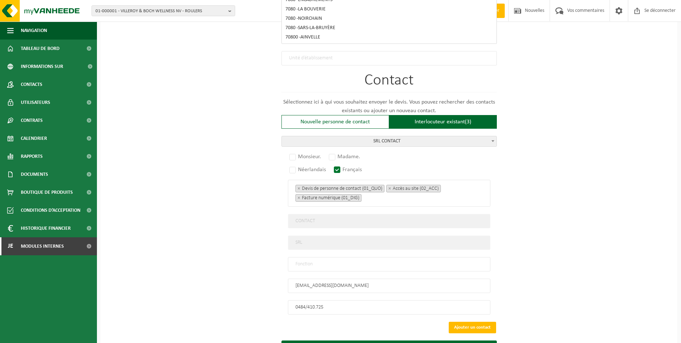
scroll to position [525, 0]
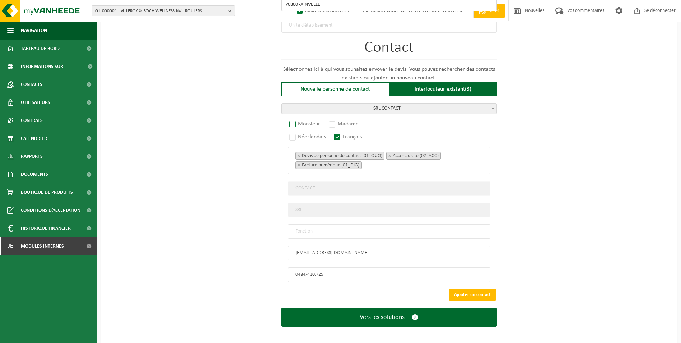
click at [294, 119] on label "Monsieur." at bounding box center [305, 124] width 35 height 10
radio input "true"
click at [349, 224] on input "text" at bounding box center [389, 231] width 202 height 14
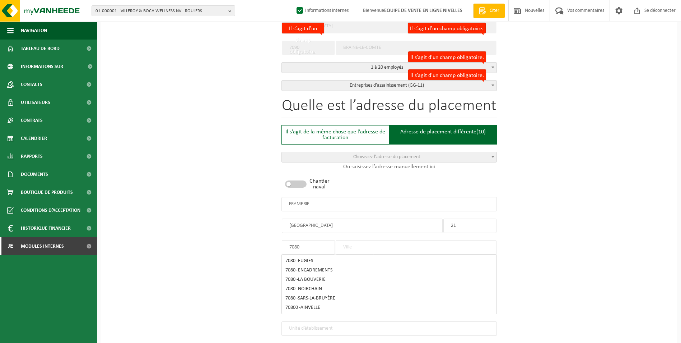
scroll to position [201, 0]
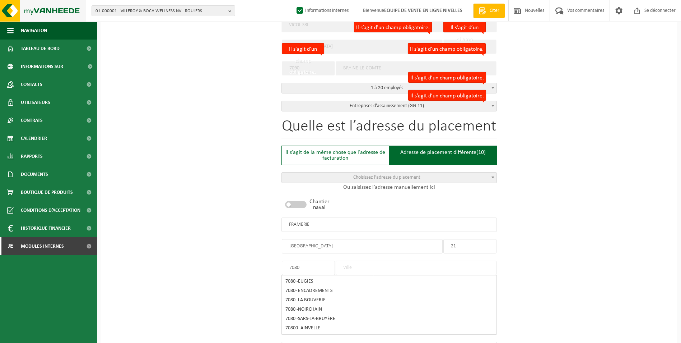
type input "CONTACT"
click at [526, 254] on div "Sur quelle entreprise peut-on rédiger cette offre ? Astuce : entrez ici le numé…" at bounding box center [389, 264] width 577 height 806
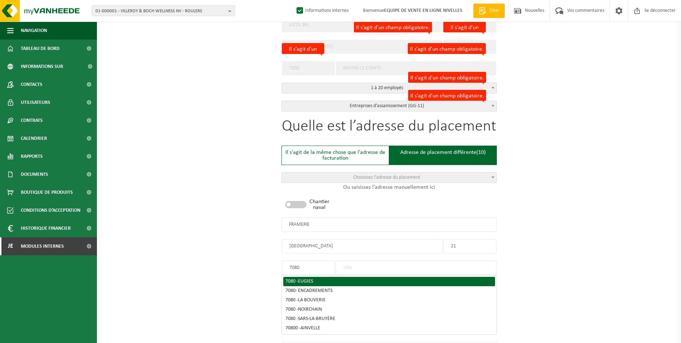
click at [375, 246] on input "RUE DUFRASNE SRIART" at bounding box center [362, 246] width 161 height 14
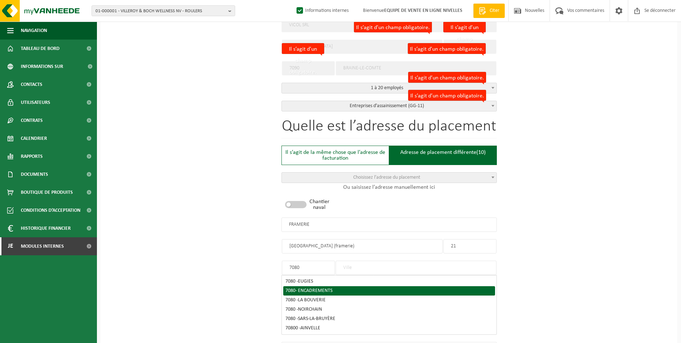
type input "RUE DUFRASNE SRIART (framerie)"
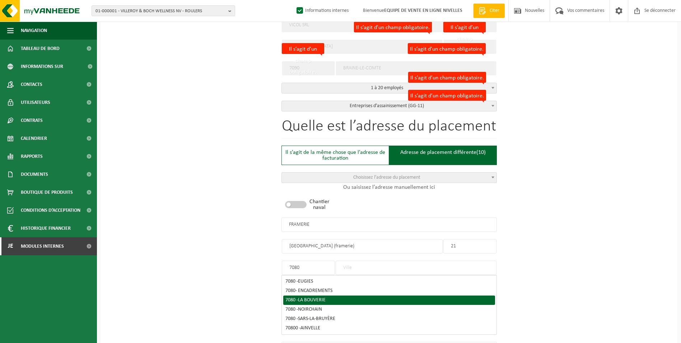
click at [346, 295] on li "7080 - LA BOUVERIE" at bounding box center [389, 299] width 212 height 9
click at [331, 297] on div "7080 - LA BOUVERIE" at bounding box center [389, 299] width 208 height 5
type input "LA BOUVERIE"
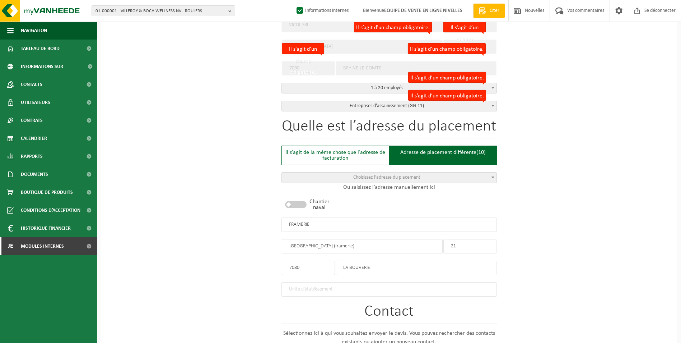
click at [339, 244] on input "RUE DUFRASNE SRIART (framerie)" at bounding box center [362, 246] width 161 height 14
type input "RUE DUFRASNE SRIART (Framerie)"
drag, startPoint x: 317, startPoint y: 223, endPoint x: 266, endPoint y: 222, distance: 51.4
click at [270, 223] on div "Sur quelle entreprise peut-on rédiger cette offre ? Astuce : entrez ici le numé…" at bounding box center [389, 234] width 577 height 746
type input "VICOL SRL- FRAMERIE"
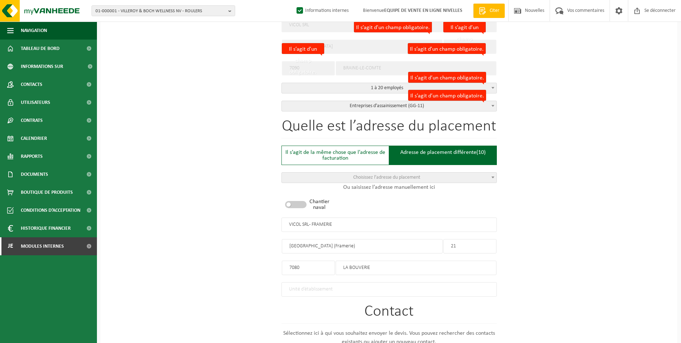
drag, startPoint x: 366, startPoint y: 245, endPoint x: 336, endPoint y: 243, distance: 29.8
click at [336, 243] on input "RUE DUFRASNE SRIART (Framerie)" at bounding box center [362, 246] width 161 height 14
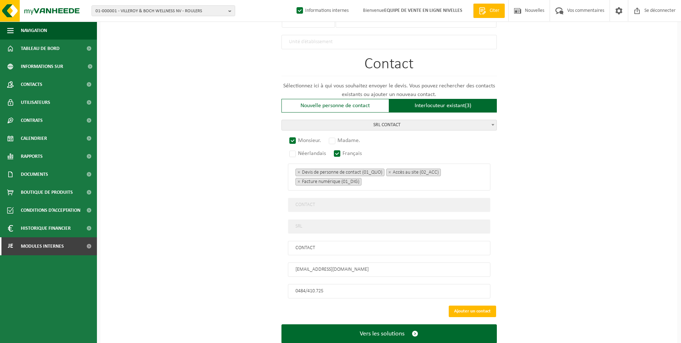
scroll to position [465, 0]
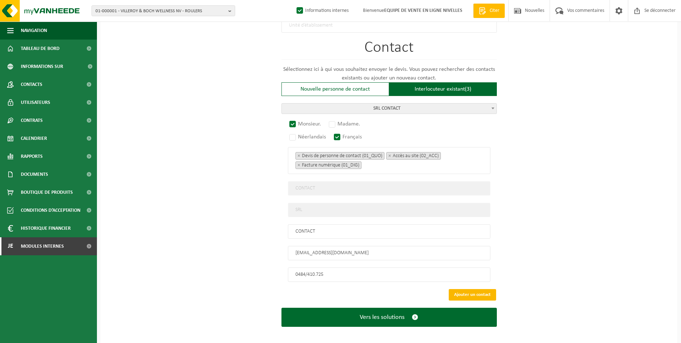
type input "RUE DUFRASNE SRIART"
click at [472, 289] on button "Ajouter un contact" at bounding box center [472, 294] width 47 height 11
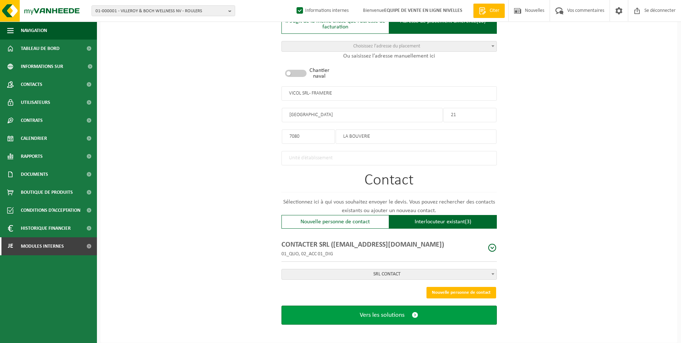
click at [395, 311] on span "Vers les solutions" at bounding box center [382, 315] width 45 height 8
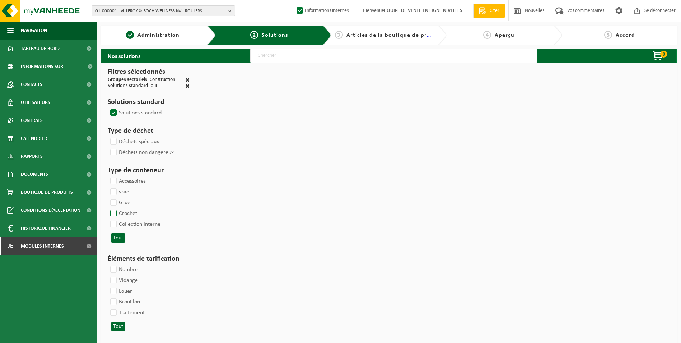
click at [115, 212] on label "Crochet" at bounding box center [123, 213] width 28 height 11
click at [108, 208] on input "Crochet" at bounding box center [107, 208] width 0 height 0
checkbox input "true"
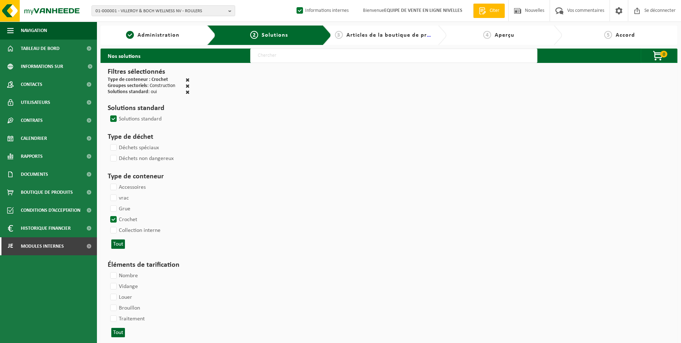
select select
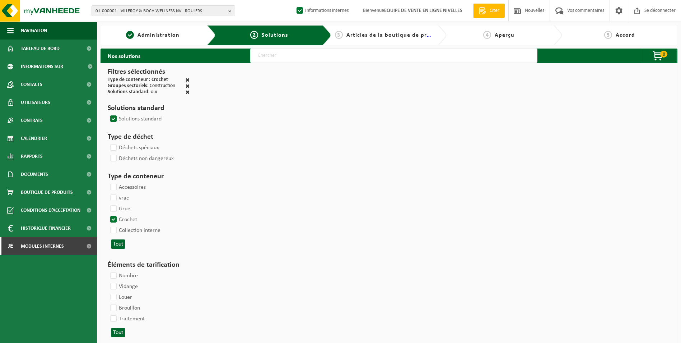
select select
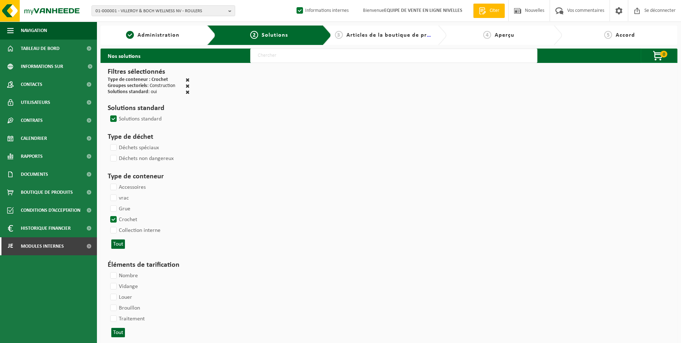
select select
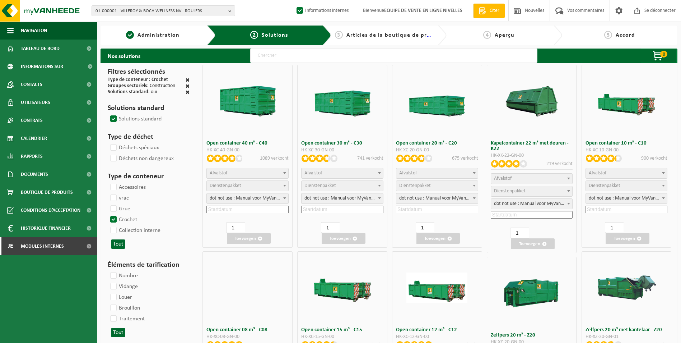
select select
select select "197"
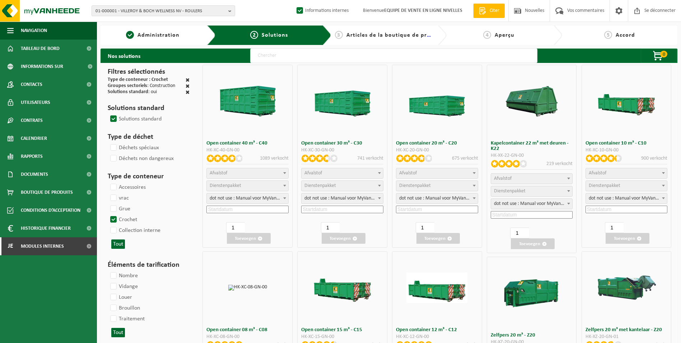
select select
select select "8"
select select
select select "7"
select select
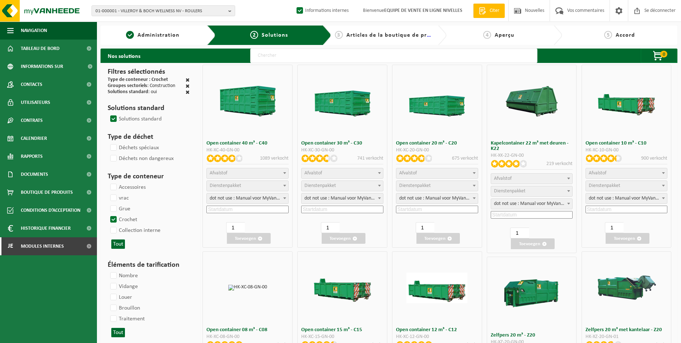
select select "7"
select select
select select "25"
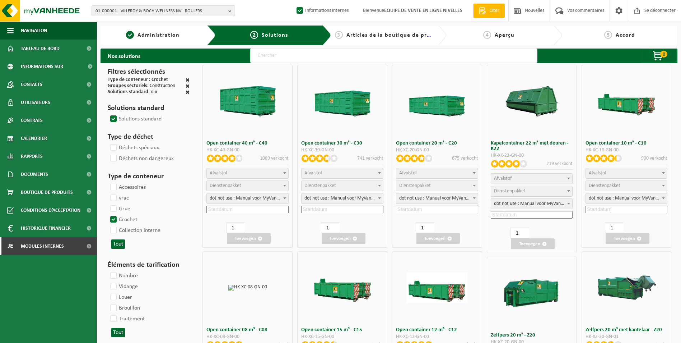
select select "25"
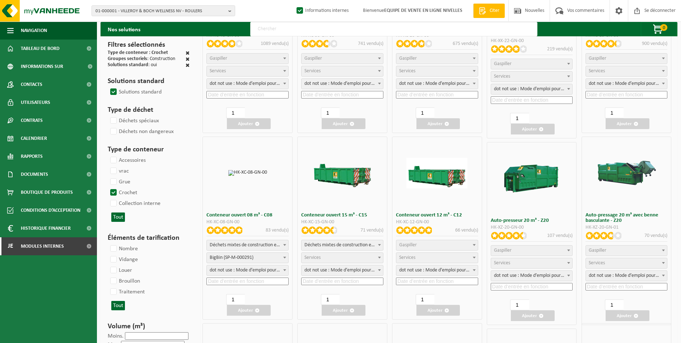
scroll to position [144, 0]
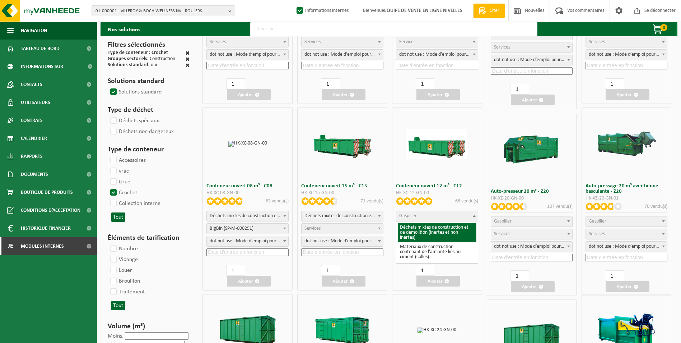
click at [441, 217] on span "Gaspiller" at bounding box center [436, 216] width 81 height 10
select select "31"
select select
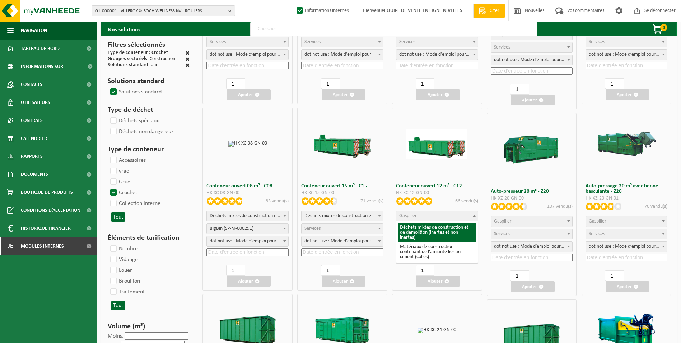
select select
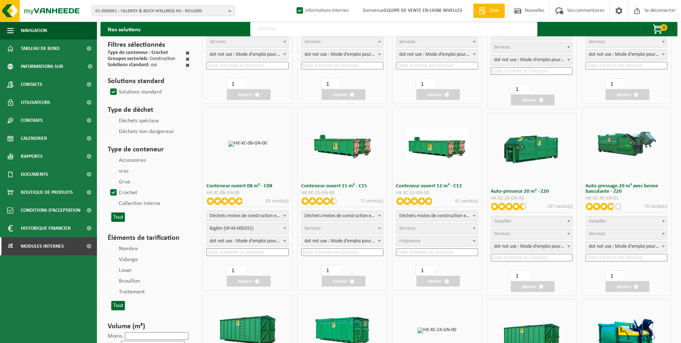
click at [435, 228] on span "Services" at bounding box center [436, 228] width 81 height 10
select select "197"
select select "25"
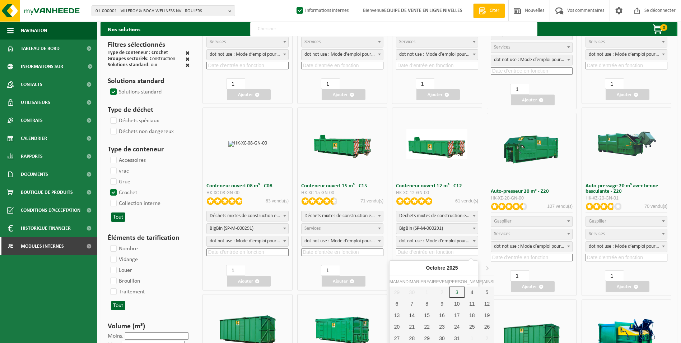
click at [425, 250] on input at bounding box center [437, 252] width 82 height 8
click at [407, 303] on div "7" at bounding box center [411, 303] width 15 height 11
type input "2025-10-07"
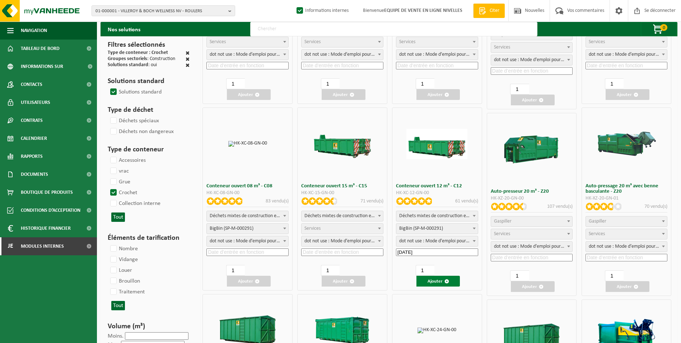
click at [433, 284] on button "Ajouter" at bounding box center [438, 280] width 44 height 11
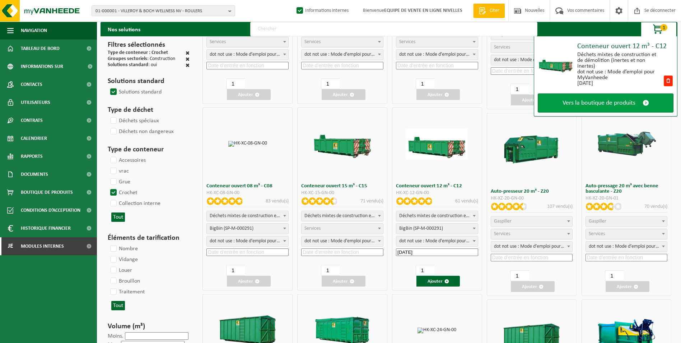
click at [621, 98] on link "Vers la boutique de produits" at bounding box center [606, 102] width 136 height 19
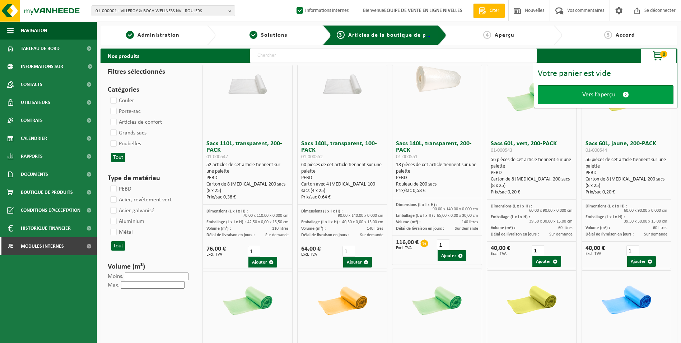
click at [604, 97] on span "Vers l’aperçu" at bounding box center [598, 95] width 33 height 8
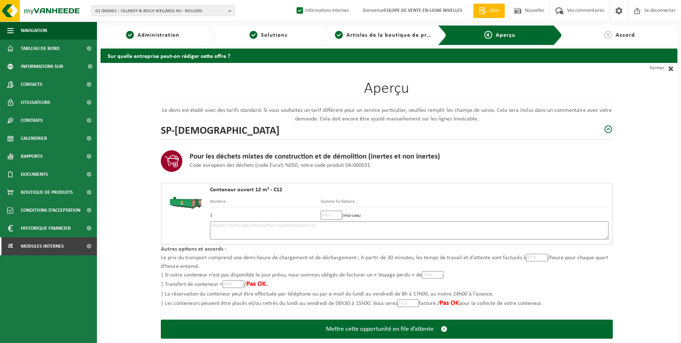
click at [327, 215] on input "number" at bounding box center [332, 214] width 22 height 9
type input "800"
click at [295, 230] on textarea at bounding box center [409, 230] width 399 height 18
type textarea "p"
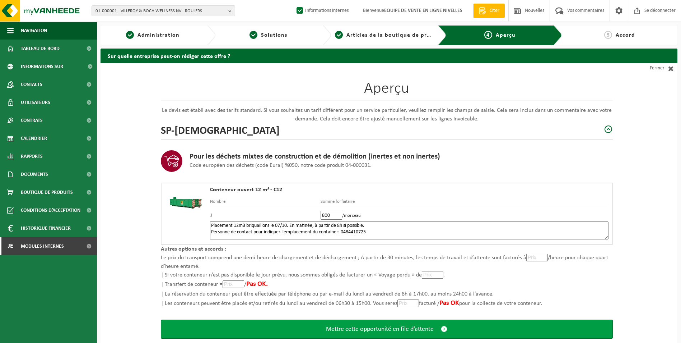
type textarea "Placement 12m3 briquaillons le 07/10. En matinée, à partir de 8h si possible. P…"
click at [423, 329] on span "Mettre cette opportunité en file d’attente" at bounding box center [380, 329] width 108 height 8
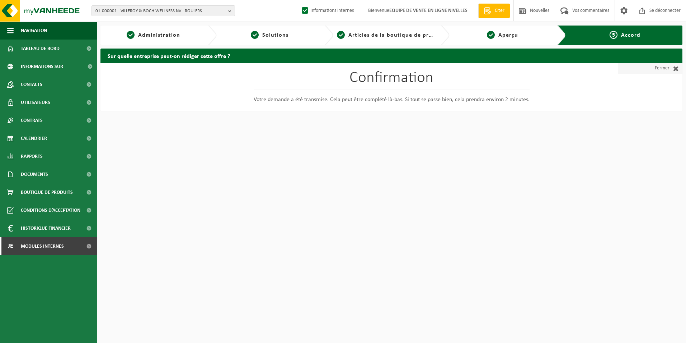
click at [671, 66] on span at bounding box center [674, 68] width 9 height 7
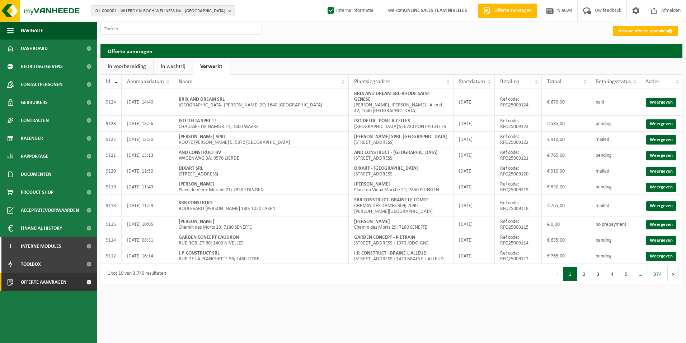
click at [176, 67] on link "In wachtrij" at bounding box center [173, 66] width 39 height 17
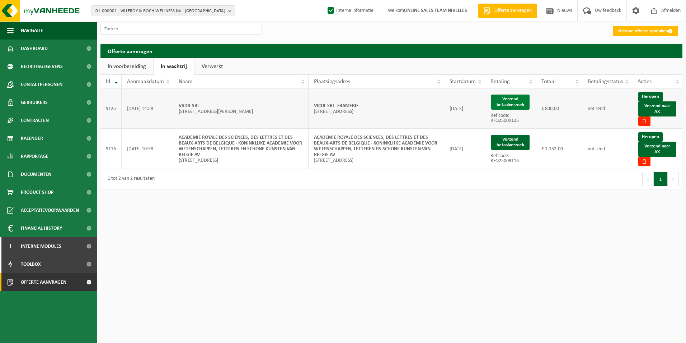
click at [518, 103] on button "Verzend betaalverzoek" at bounding box center [510, 101] width 38 height 15
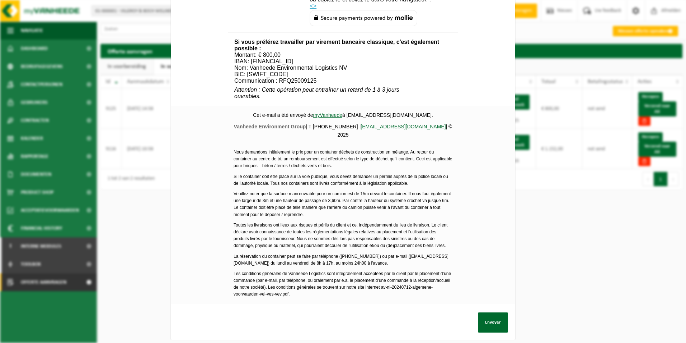
scroll to position [260, 0]
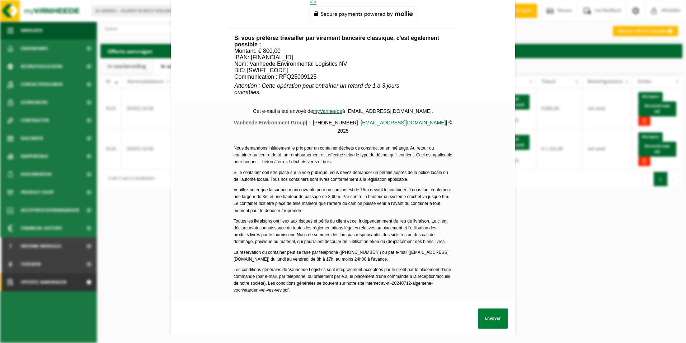
click at [493, 312] on button "Envoyer" at bounding box center [493, 318] width 30 height 20
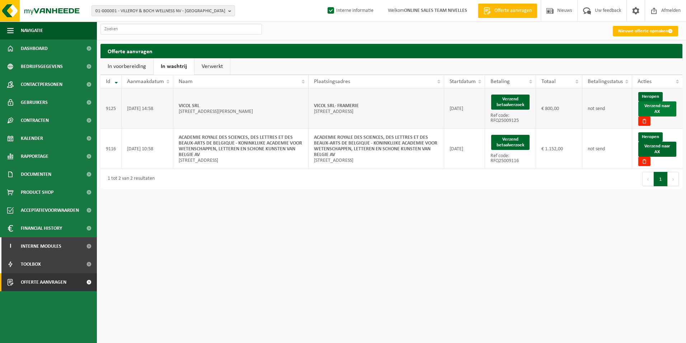
click at [656, 109] on link "Verzend naar AX" at bounding box center [658, 108] width 38 height 15
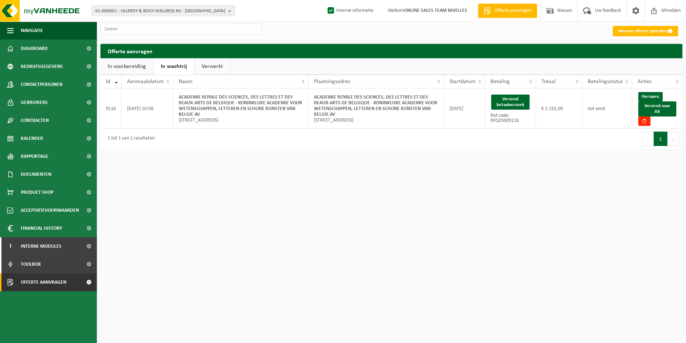
click at [214, 69] on link "Verwerkt" at bounding box center [213, 66] width 36 height 17
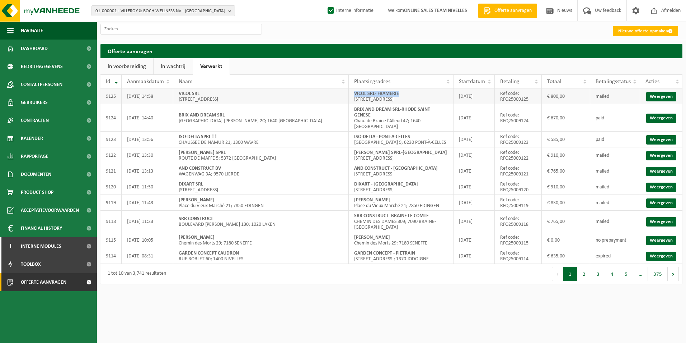
drag, startPoint x: 353, startPoint y: 94, endPoint x: 411, endPoint y: 90, distance: 58.7
click at [411, 90] on td "VICOL SRL- FRAMERIE RUE DUFRASNE SRIART 21; 7080 LA BOUVERIE" at bounding box center [401, 96] width 105 height 16
copy strong "VICOL SRL- FRAMERIE"
click at [672, 121] on link "Weergeven" at bounding box center [662, 117] width 30 height 9
click at [651, 32] on link "Nieuwe offerte opmaken" at bounding box center [645, 31] width 65 height 10
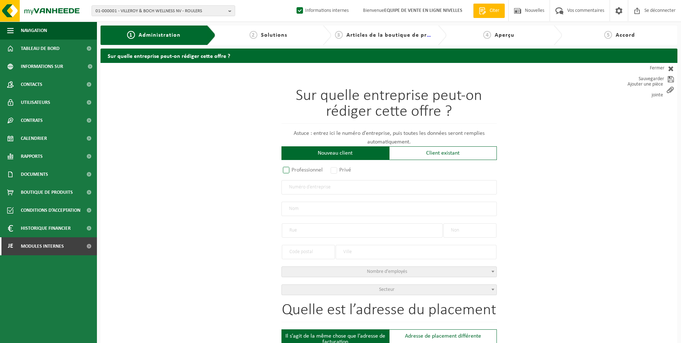
click at [289, 167] on label "Professionnel" at bounding box center [302, 170] width 43 height 10
click at [293, 168] on input "Professionnel" at bounding box center [295, 170] width 5 height 5
radio input "true"
click at [305, 191] on input "text" at bounding box center [388, 187] width 215 height 14
click at [342, 190] on input "text" at bounding box center [388, 187] width 215 height 14
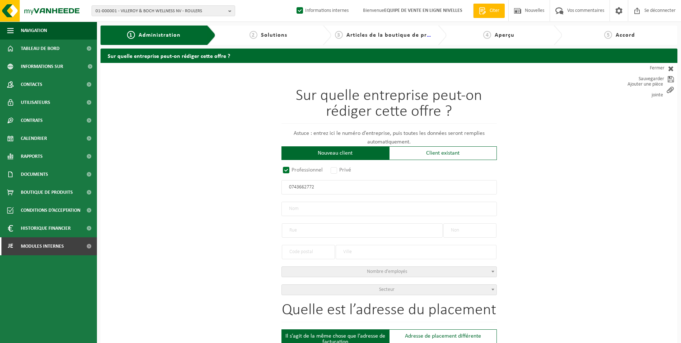
type input "0743662772"
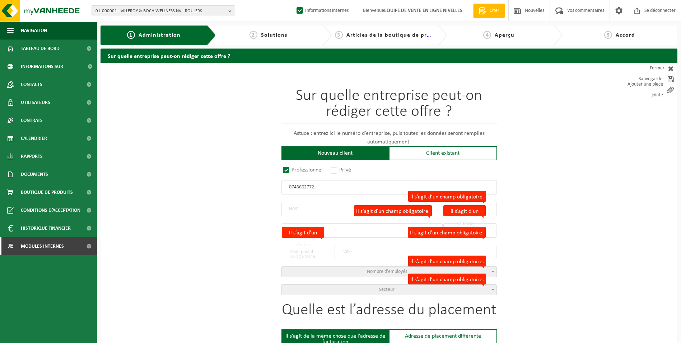
radio input "false"
select select
type input "ISVAL BV"
type input "JOZEF RODTSSTRAAT"
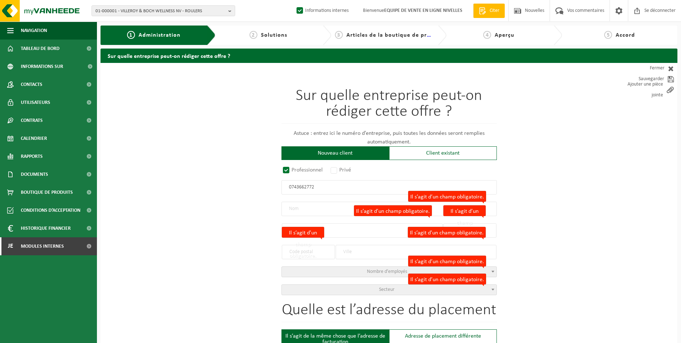
type input "17"
type input "1620"
type input "DROGENBOS"
type input "2299420533"
radio input "true"
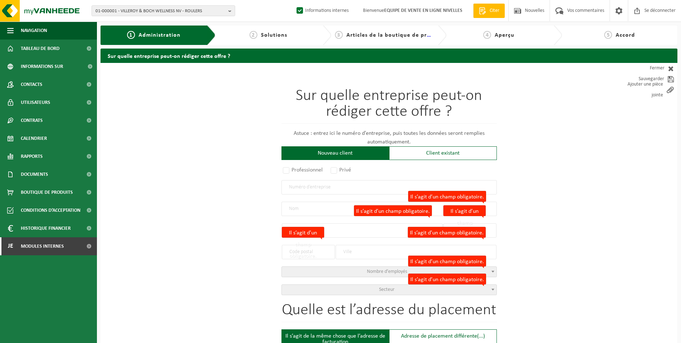
select select "164073"
type input "0743.662.772"
type input "ISVAL BV"
type input "JOZEF RODTSSTRAAT"
type input "17"
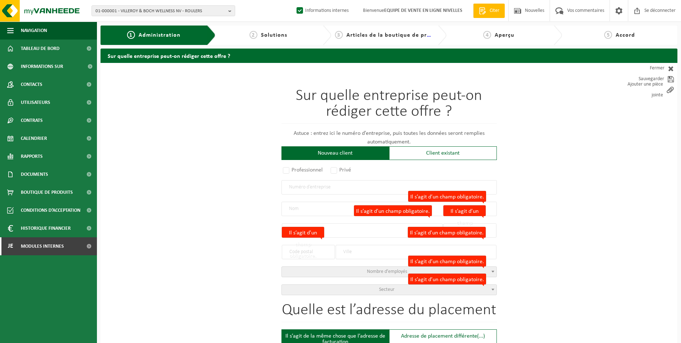
type input "1620"
type input "DROGENBOS"
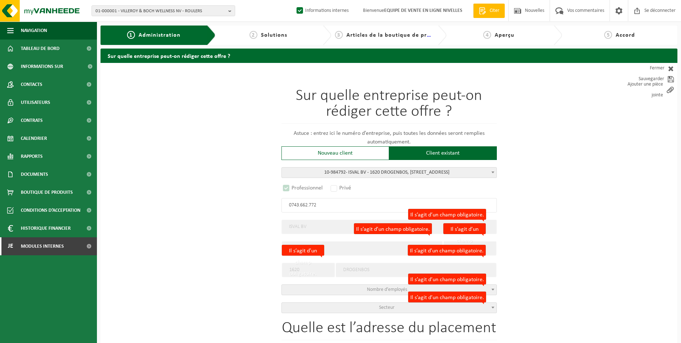
select select "D"
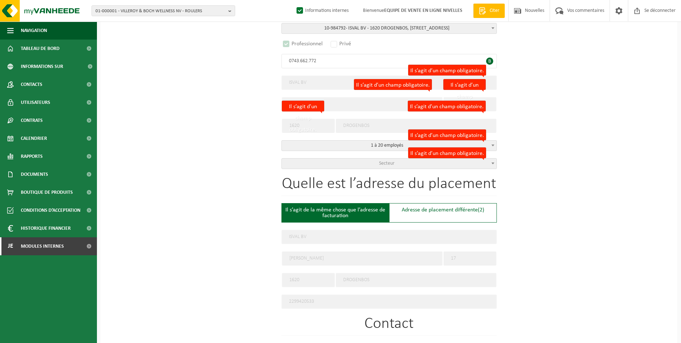
scroll to position [144, 0]
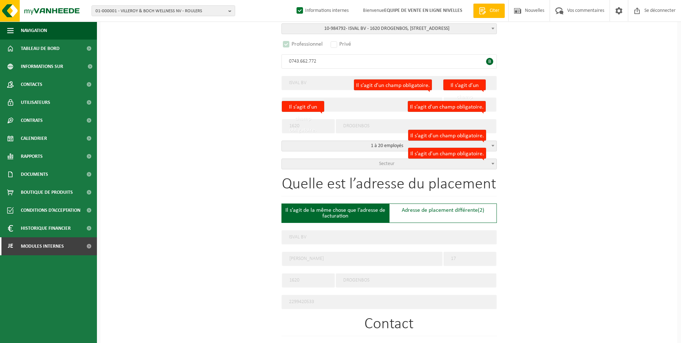
click at [335, 213] on div "Il s’agit de la même chose que l’adresse de facturation" at bounding box center [335, 212] width 108 height 19
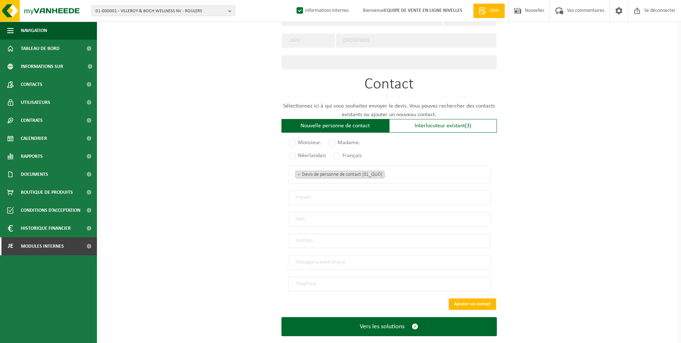
scroll to position [392, 0]
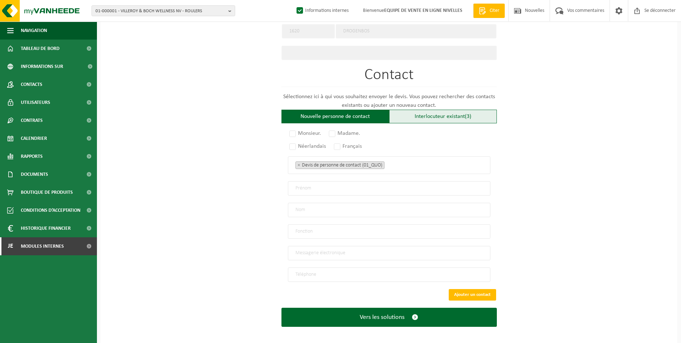
click at [449, 115] on font "Interlocuteur existant" at bounding box center [440, 116] width 50 height 6
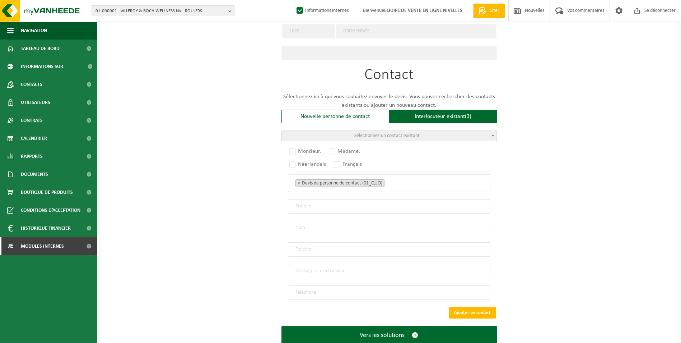
click at [433, 132] on span "Sélectionnez un contact existant" at bounding box center [389, 136] width 215 height 10
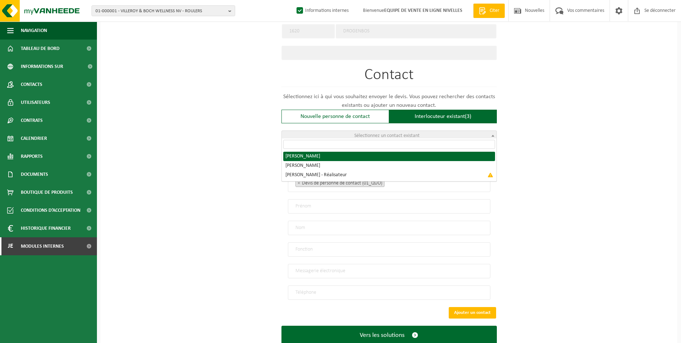
radio input "true"
select select "{"code":"10-984793","firstname":"SEGUNDO","surname":"LUCERO","gender":"Unknown"…"
type input "SEGUNDO"
type input "LUCERO"
type input "isval.entreprise@gmail.com"
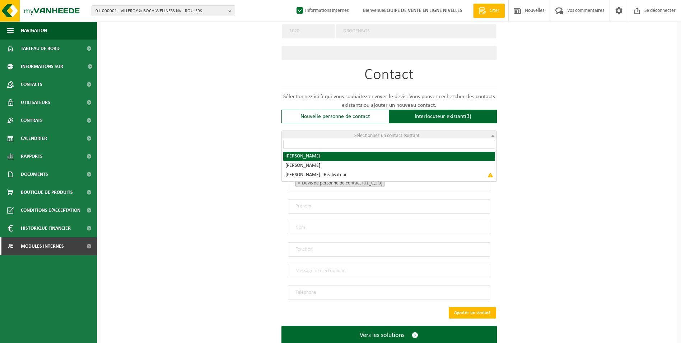
type input "+32479211349"
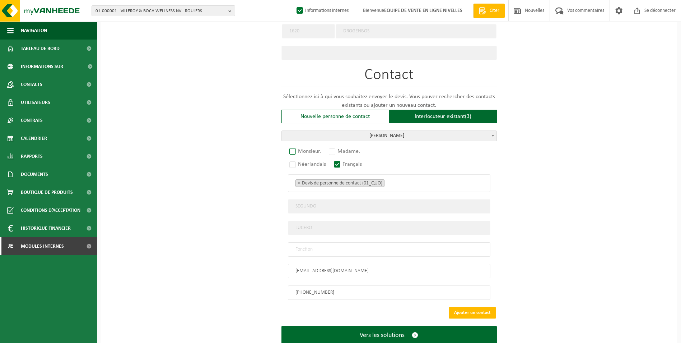
click at [295, 149] on label "Monsieur." at bounding box center [305, 151] width 35 height 10
radio input "true"
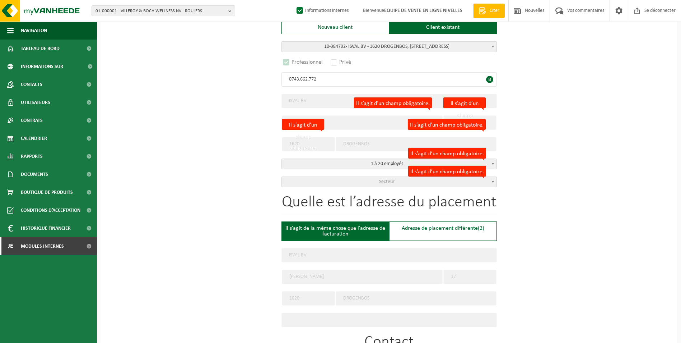
scroll to position [105, 0]
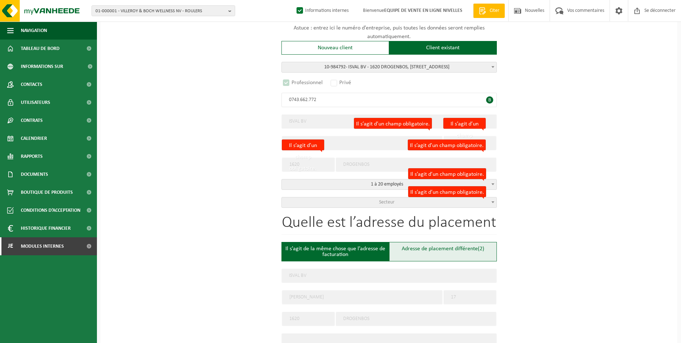
click at [449, 246] on font "Adresse de placement différente" at bounding box center [440, 249] width 76 height 6
type input "Werf -"
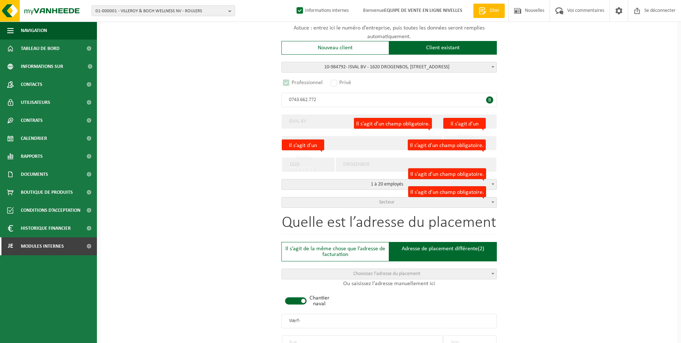
click at [304, 300] on span at bounding box center [296, 300] width 22 height 7
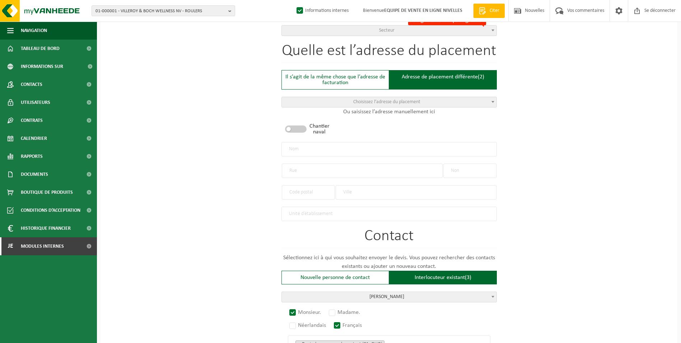
scroll to position [285, 0]
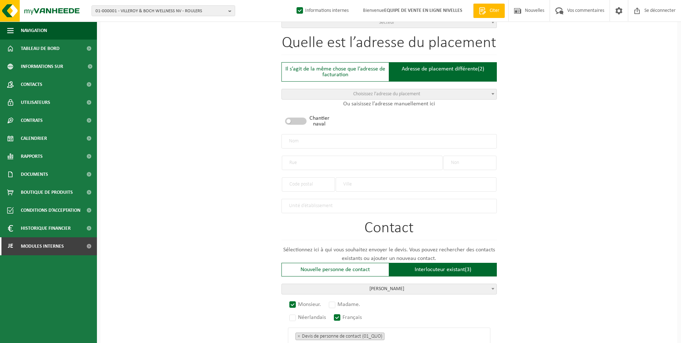
click at [331, 159] on input "text" at bounding box center [362, 162] width 161 height 14
type input "c"
type input "CHAUSSEE DE DROGENBOS"
click at [458, 161] on input "text" at bounding box center [469, 162] width 53 height 14
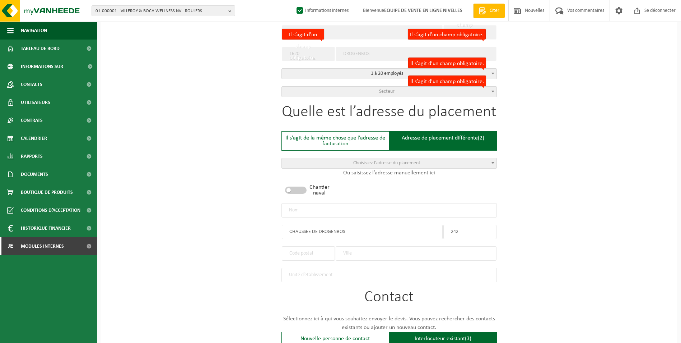
scroll to position [213, 0]
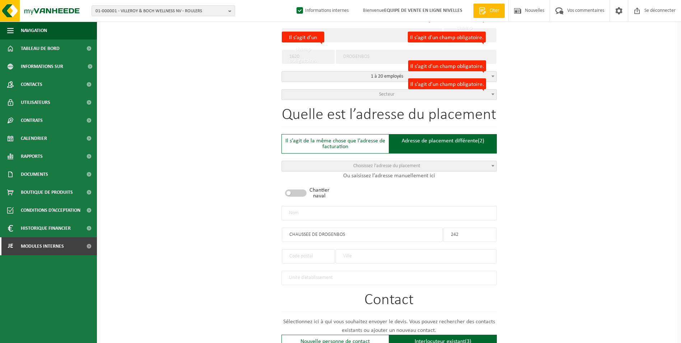
type input "242"
click at [349, 254] on input "text" at bounding box center [416, 256] width 161 height 14
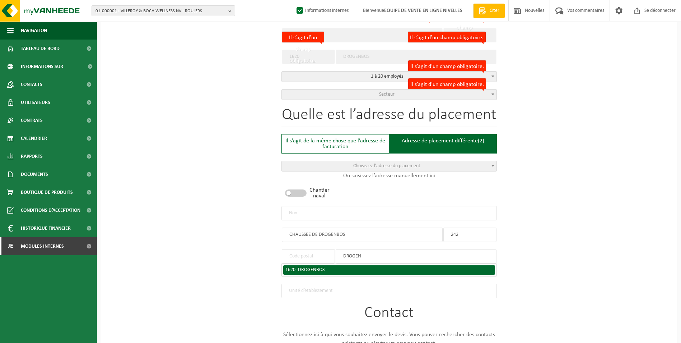
type input "DROGEN"
click at [325, 267] on span "DROGENBOS" at bounding box center [311, 269] width 27 height 5
type input "1620"
type input "DROGENBOS"
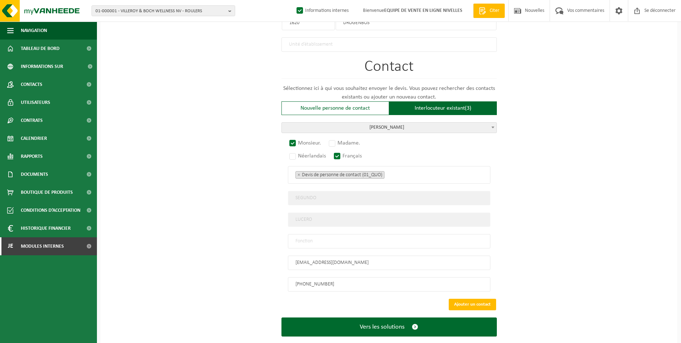
scroll to position [456, 0]
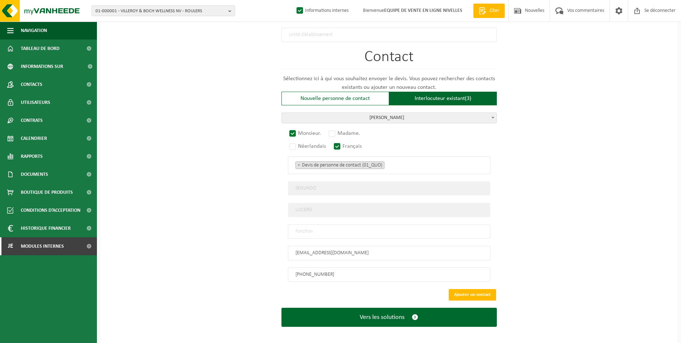
click at [461, 225] on input "text" at bounding box center [389, 231] width 202 height 14
type input "CONTACT"
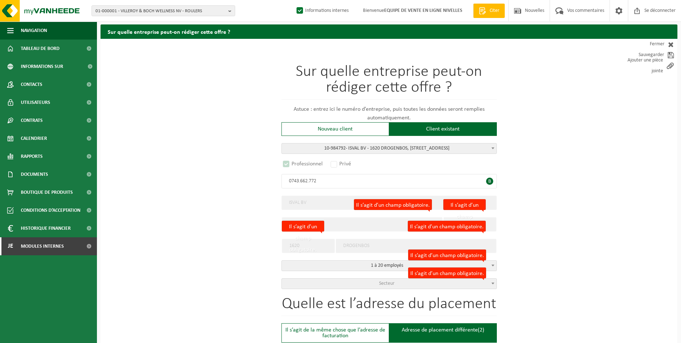
scroll to position [0, 0]
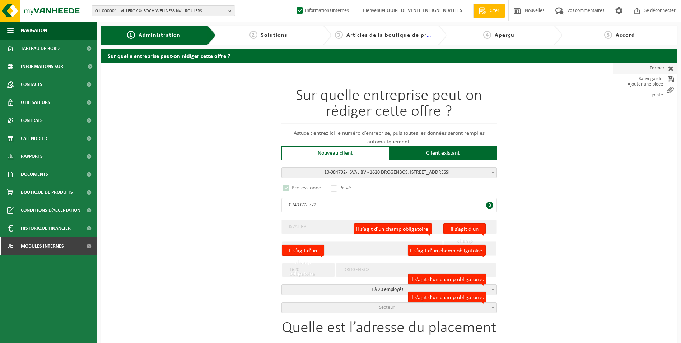
click at [652, 67] on font "Fermer" at bounding box center [657, 68] width 15 height 11
